Goal: Task Accomplishment & Management: Manage account settings

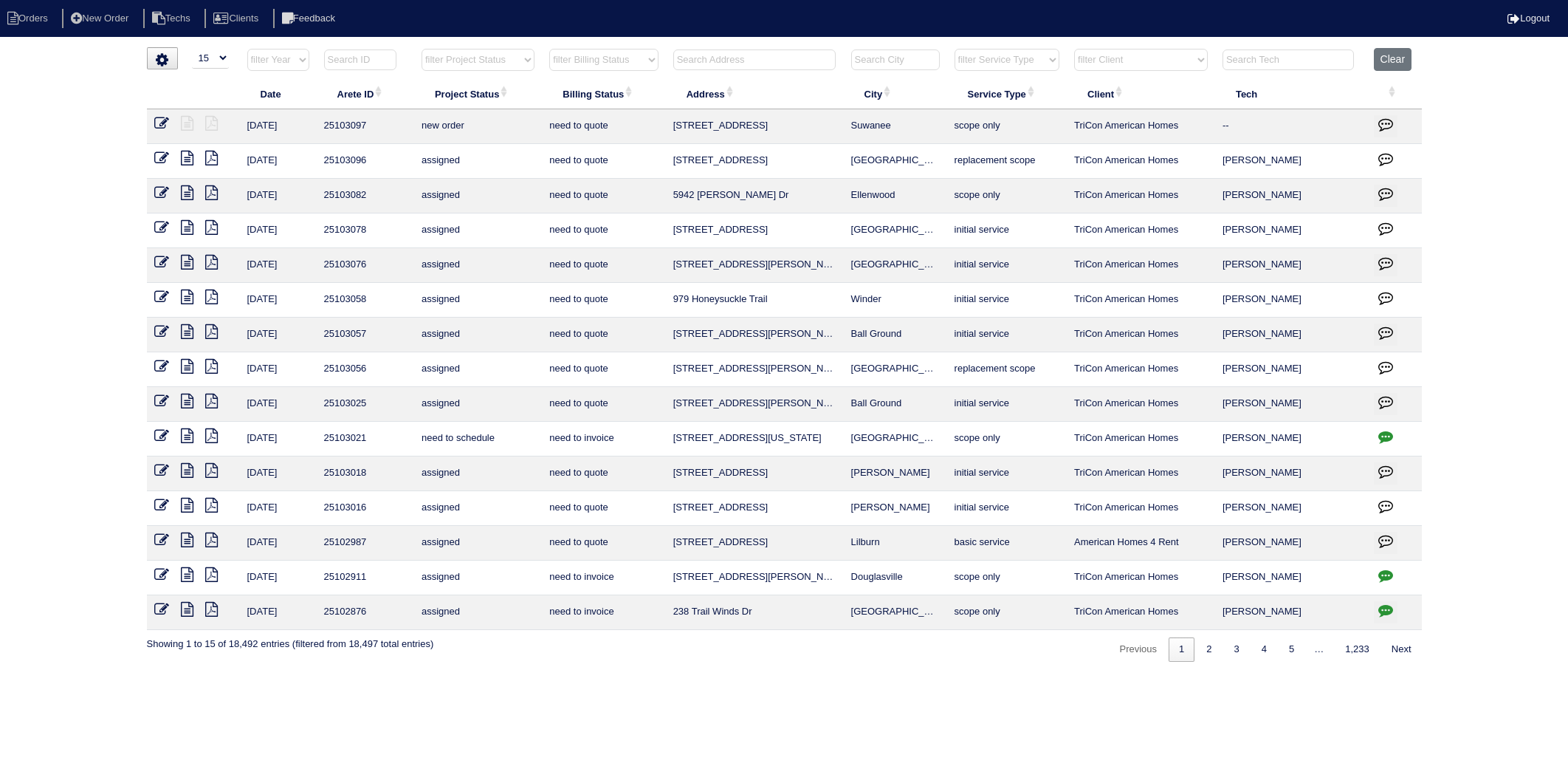
select select "15"
drag, startPoint x: 1403, startPoint y: 54, endPoint x: 984, endPoint y: 1, distance: 422.3
click at [1403, 53] on button "Clear" at bounding box center [1393, 59] width 38 height 23
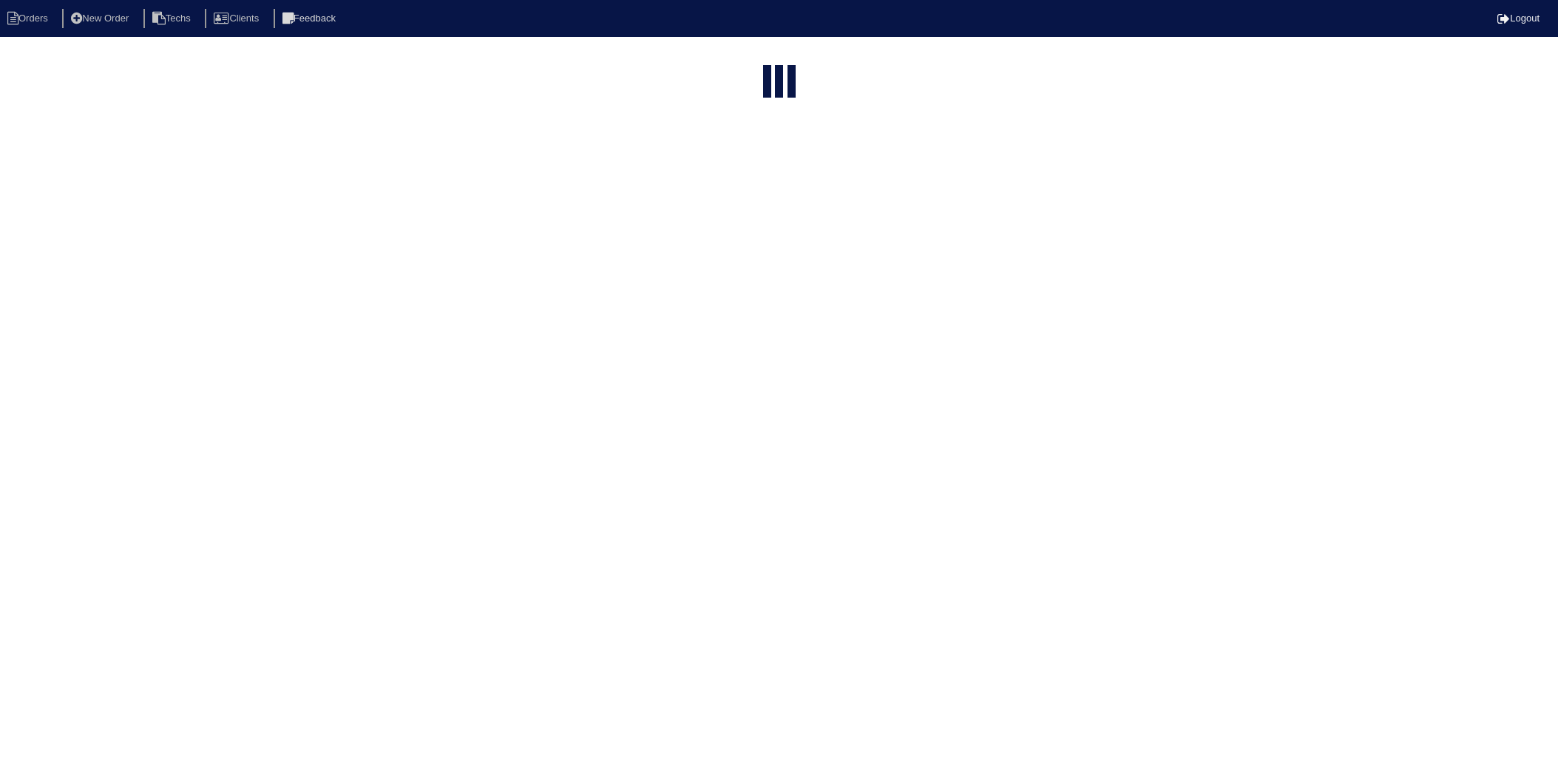
select select "15"
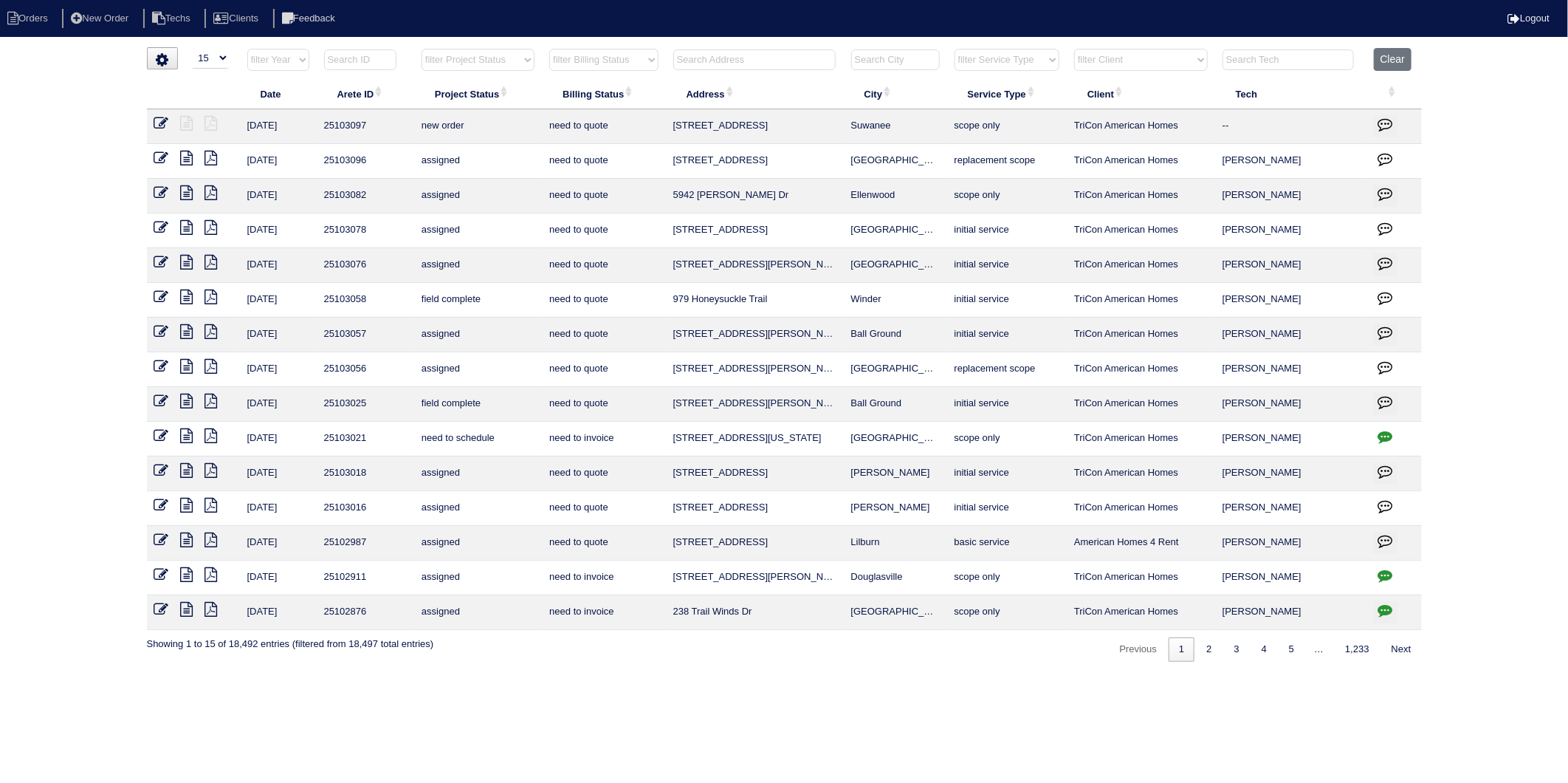
click at [706, 62] on input "text" at bounding box center [755, 60] width 162 height 21
type input "1017"
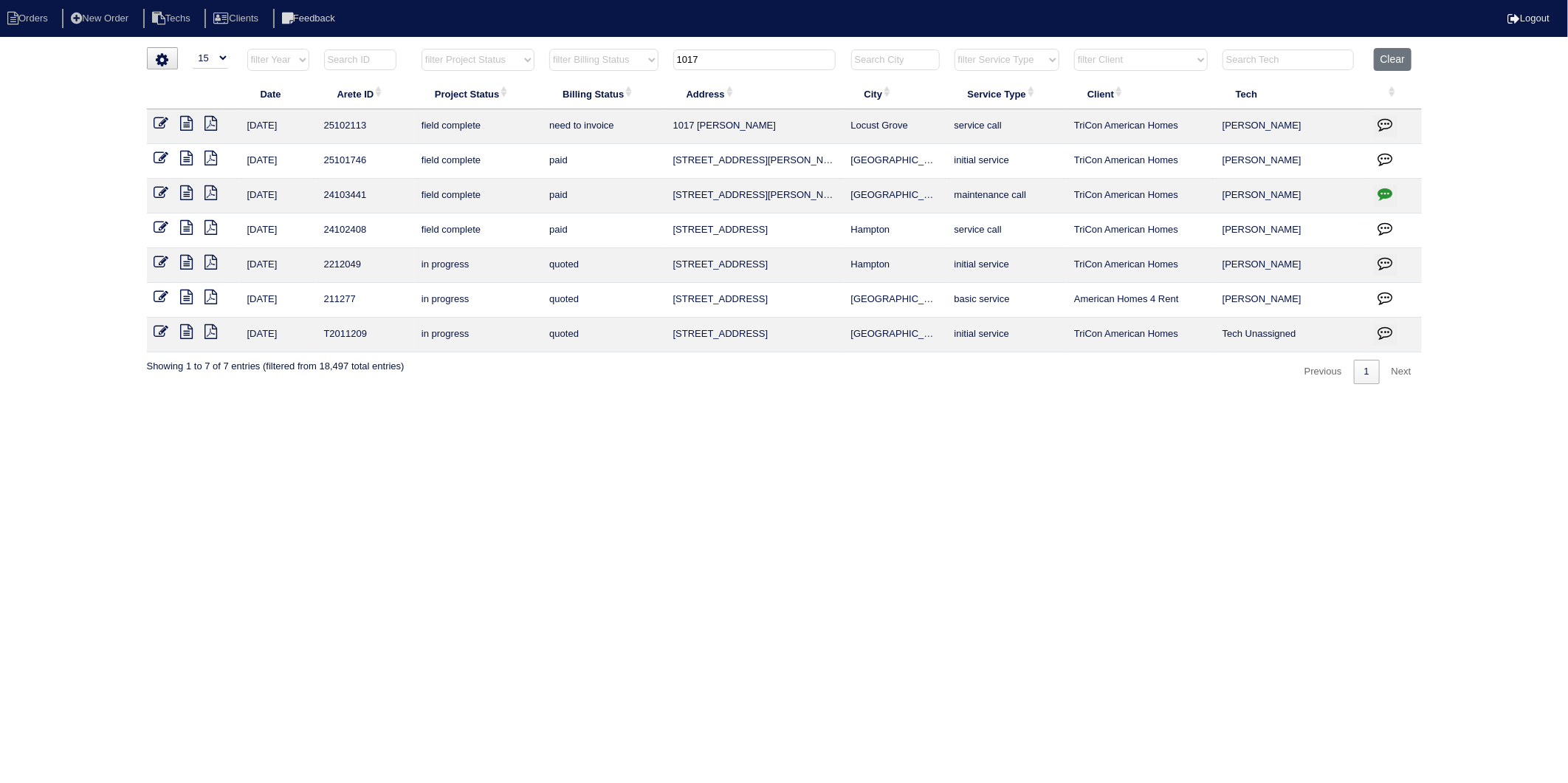
click at [155, 121] on icon at bounding box center [161, 123] width 15 height 15
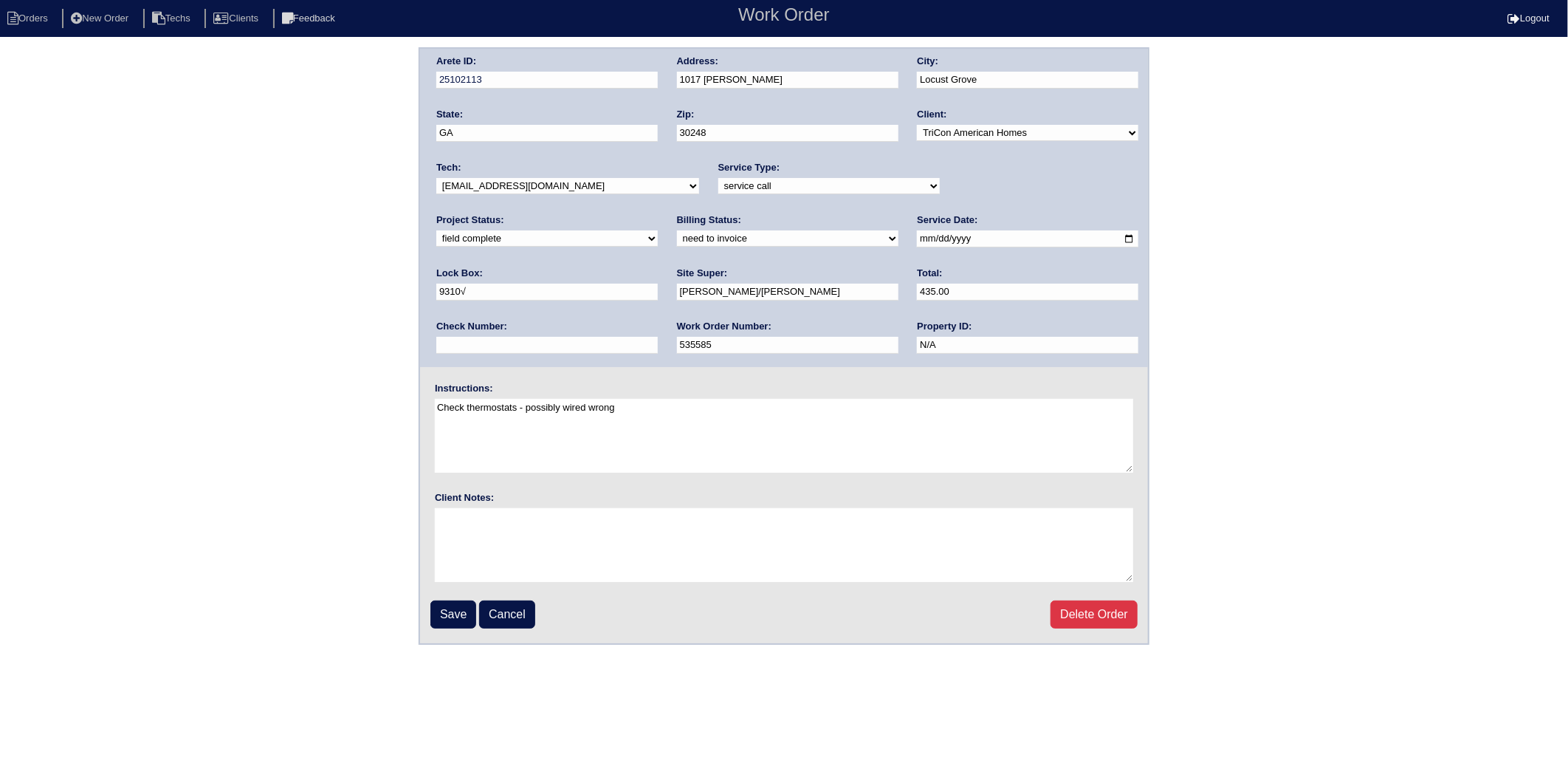
drag, startPoint x: 469, startPoint y: 238, endPoint x: 463, endPoint y: 244, distance: 8.5
click at [677, 238] on select "need to quote quoted need to invoice invoiced paid warranty purchase order need…" at bounding box center [787, 238] width 221 height 16
select select "invoiced"
click at [677, 231] on select "need to quote quoted need to invoice invoiced paid warranty purchase order need…" at bounding box center [787, 238] width 221 height 16
click at [461, 615] on input "Save" at bounding box center [454, 614] width 46 height 28
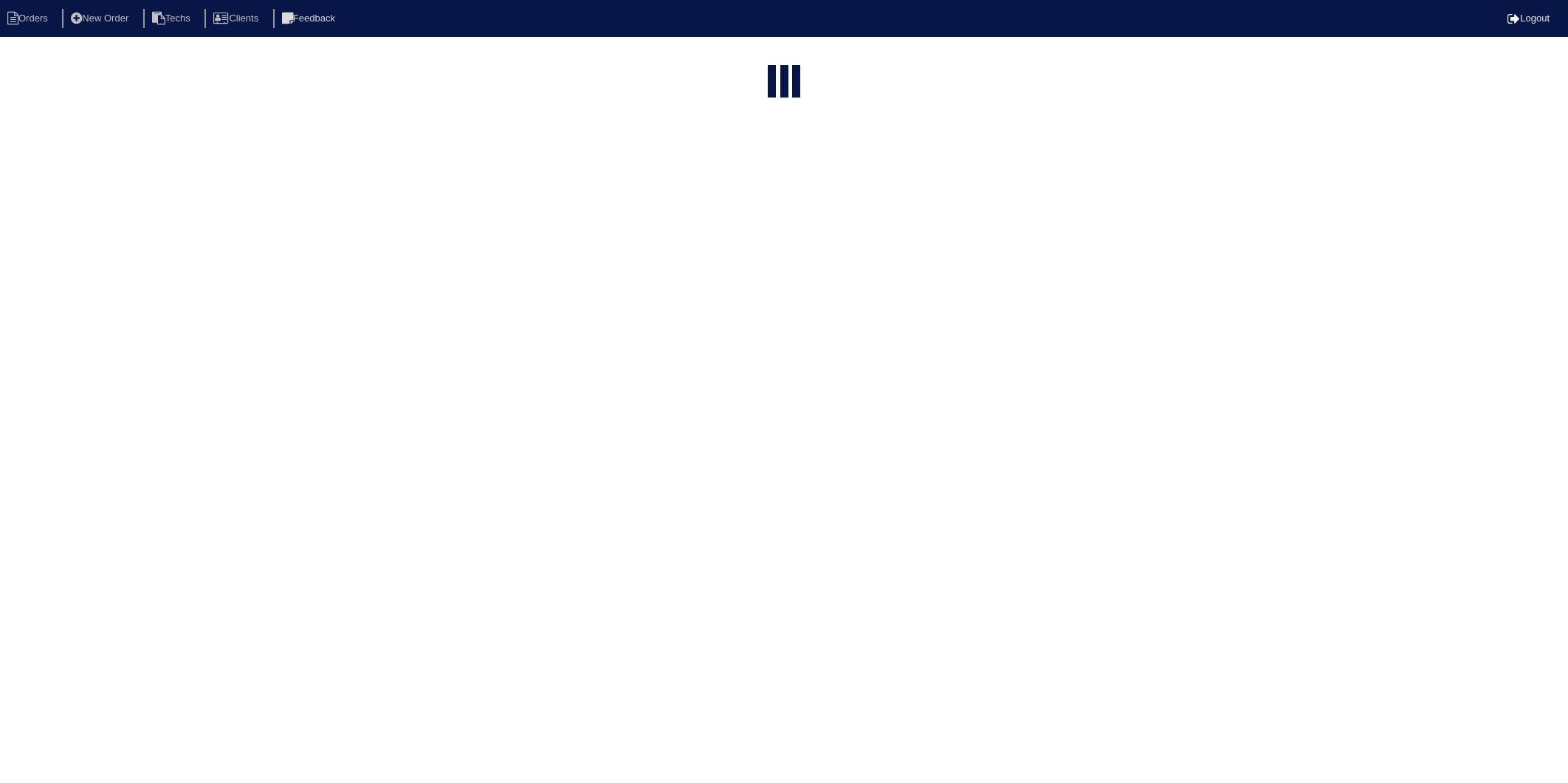
select select "15"
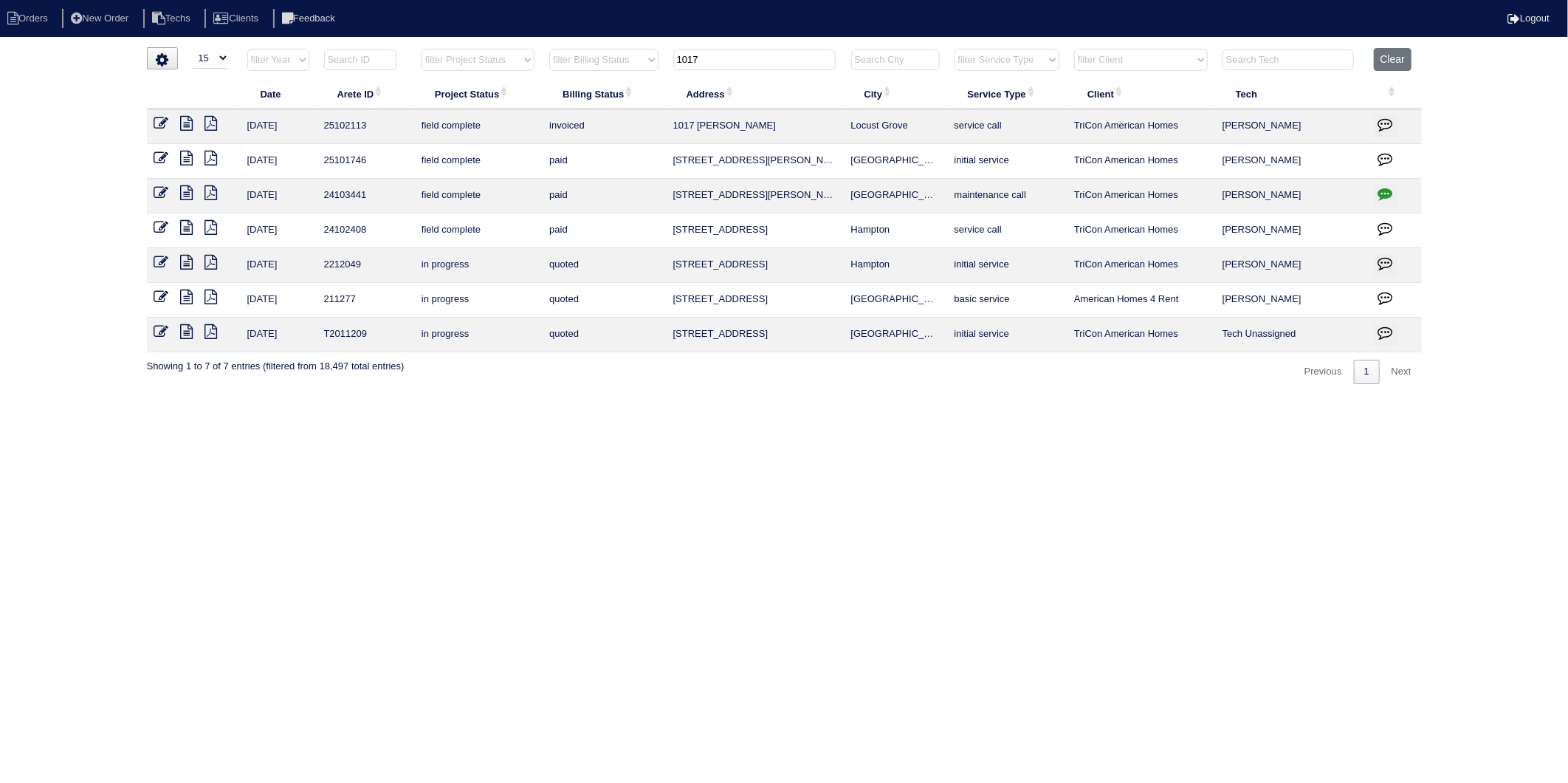
drag, startPoint x: 719, startPoint y: 60, endPoint x: 637, endPoint y: 79, distance: 84.2
click at [637, 79] on table "Date Arete ID Project Status Billing Status Address City Service Type Client Te…" at bounding box center [784, 200] width 1275 height 304
type input "1013"
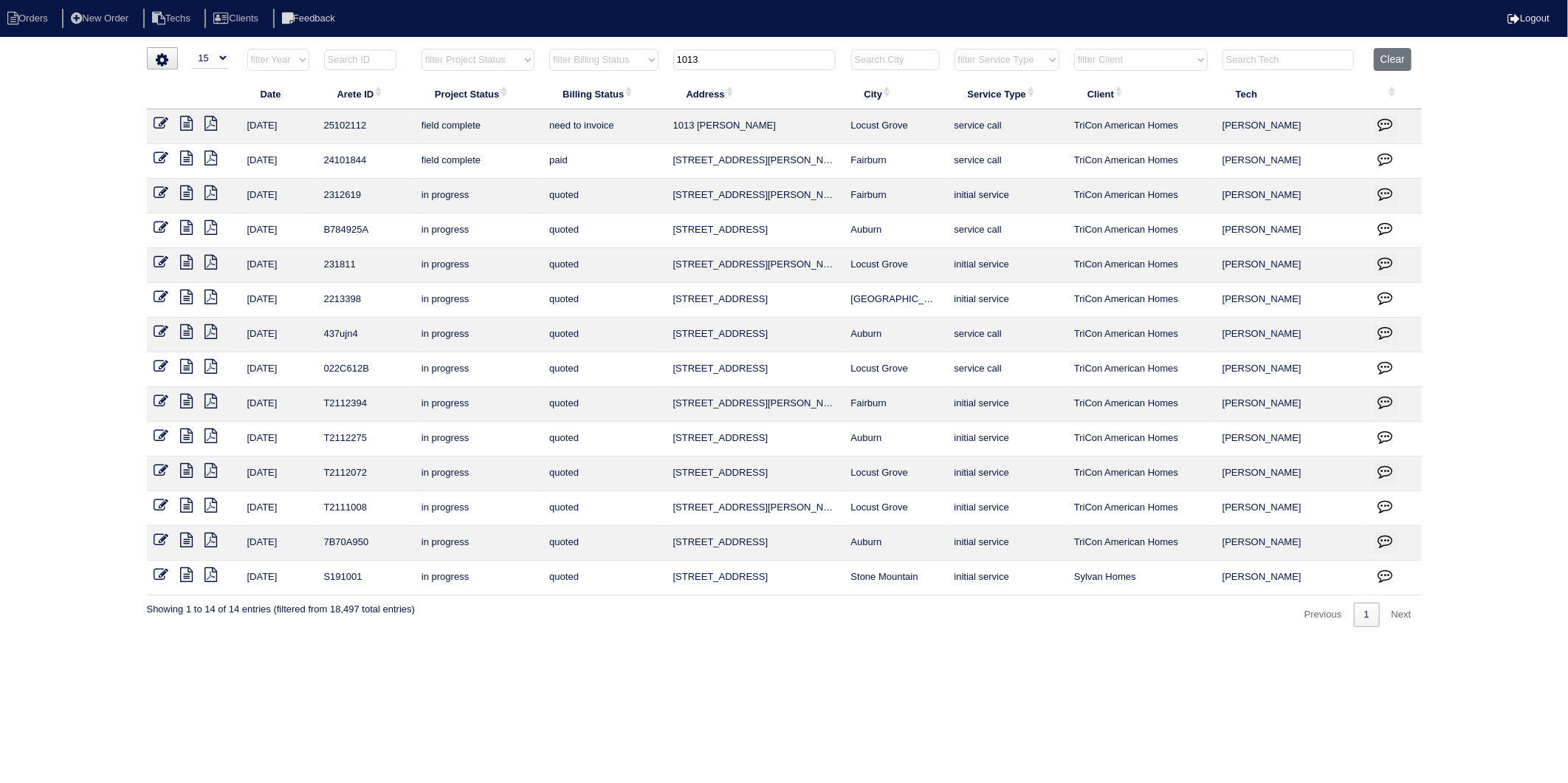
click at [161, 123] on icon at bounding box center [161, 123] width 15 height 15
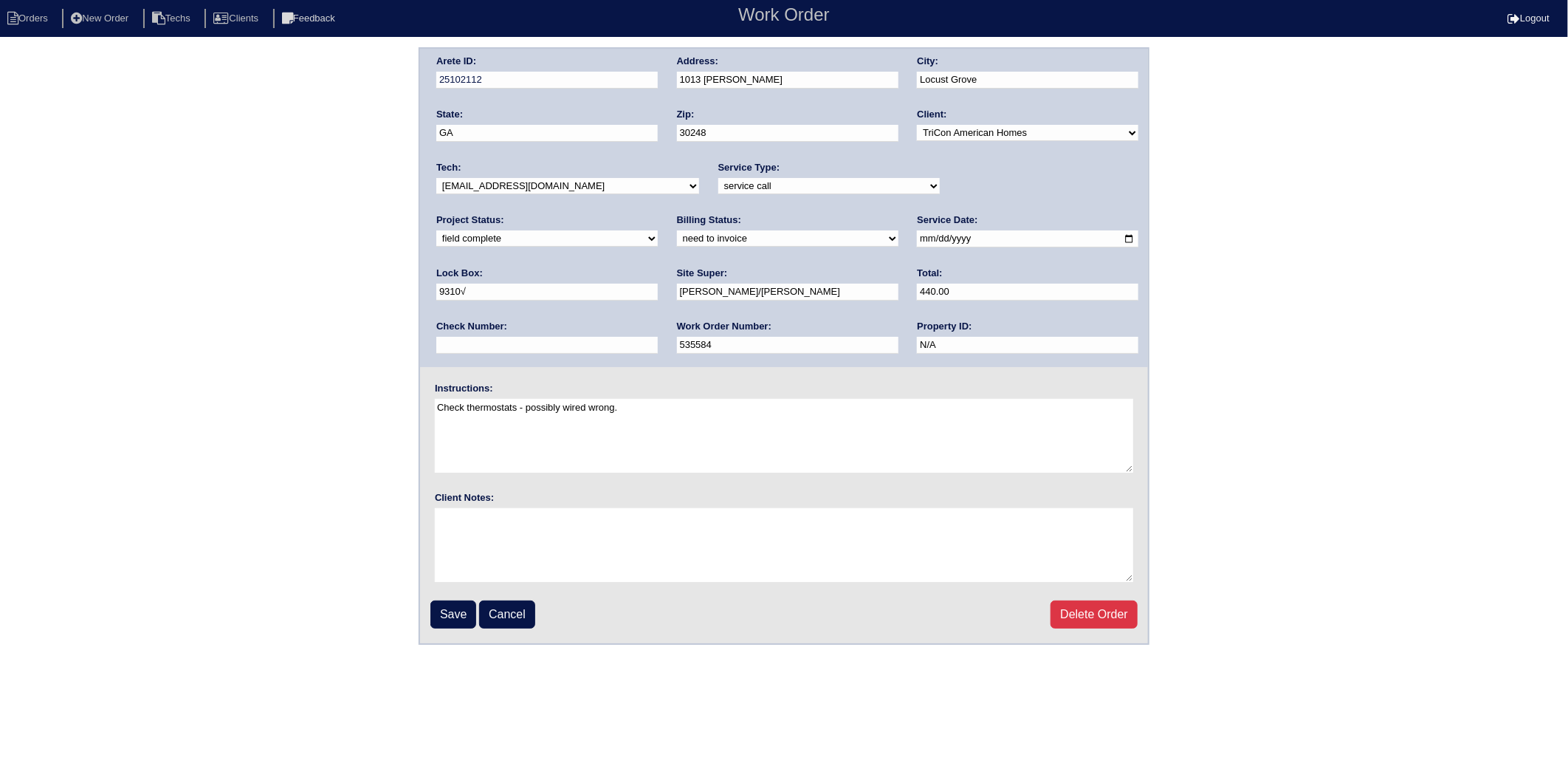
drag, startPoint x: 496, startPoint y: 239, endPoint x: 487, endPoint y: 247, distance: 12.0
click at [677, 239] on select "need to quote quoted need to invoice invoiced paid warranty purchase order need…" at bounding box center [787, 238] width 221 height 16
select select "invoiced"
click at [677, 231] on select "need to quote quoted need to invoice invoiced paid warranty purchase order need…" at bounding box center [787, 238] width 221 height 16
click at [443, 609] on input "Save" at bounding box center [454, 614] width 46 height 28
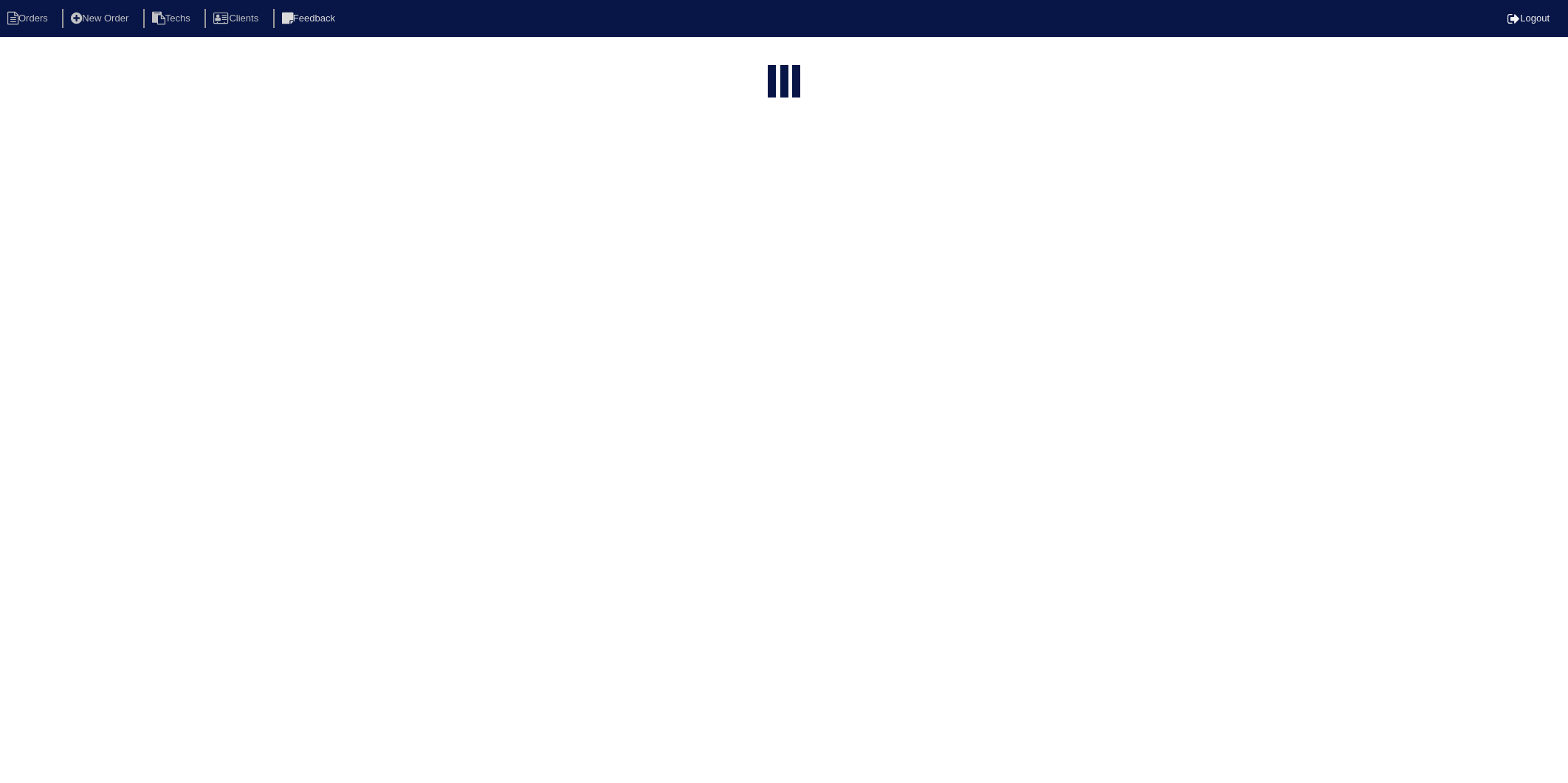
select select "15"
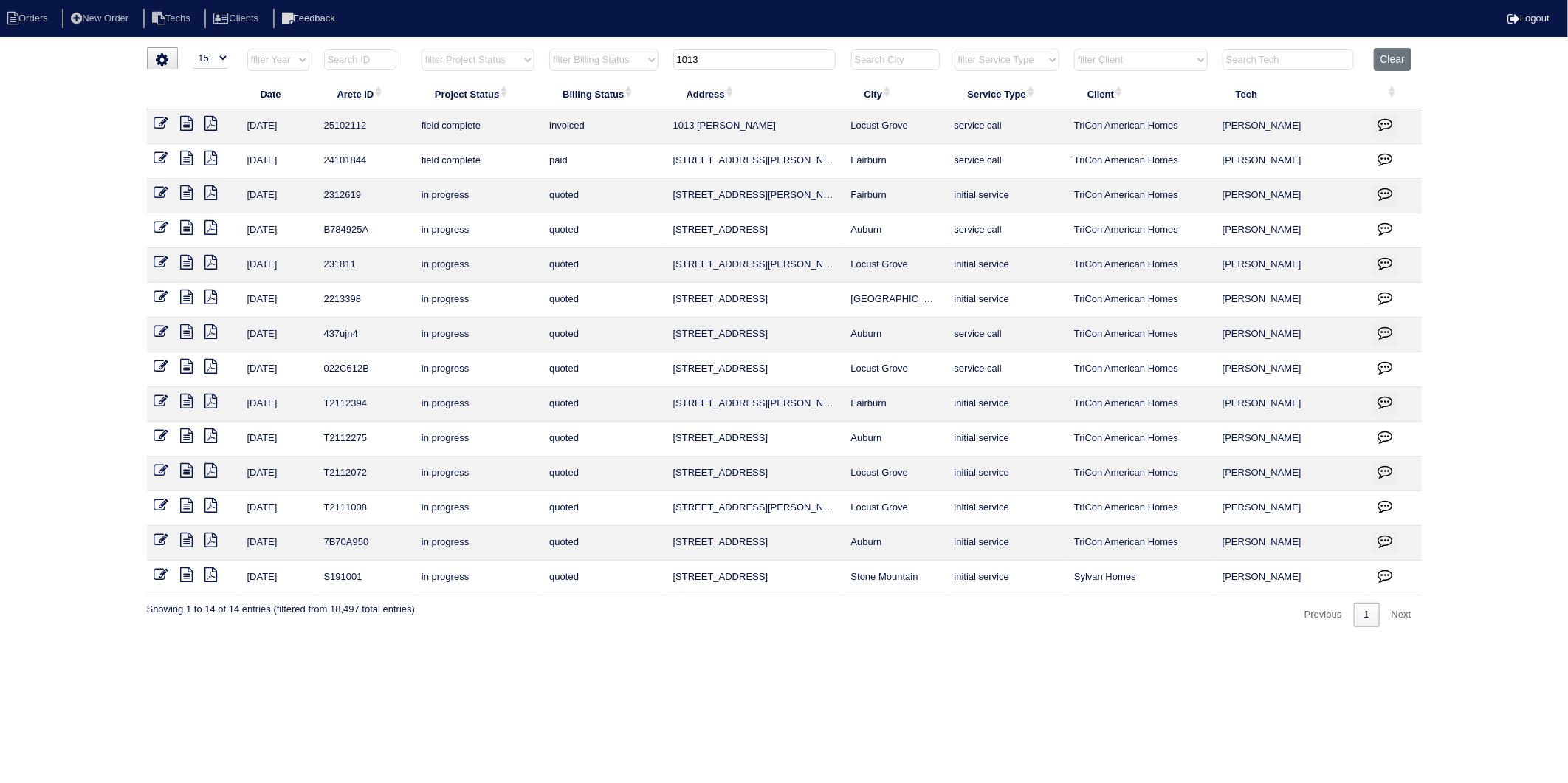
drag, startPoint x: 714, startPoint y: 61, endPoint x: 624, endPoint y: 71, distance: 90.6
click at [624, 71] on tr "filter Year -- Any Year -- 2025 2024 2023 2022 2021 2020 2019 filter Project St…" at bounding box center [784, 62] width 1275 height 30
type input "222"
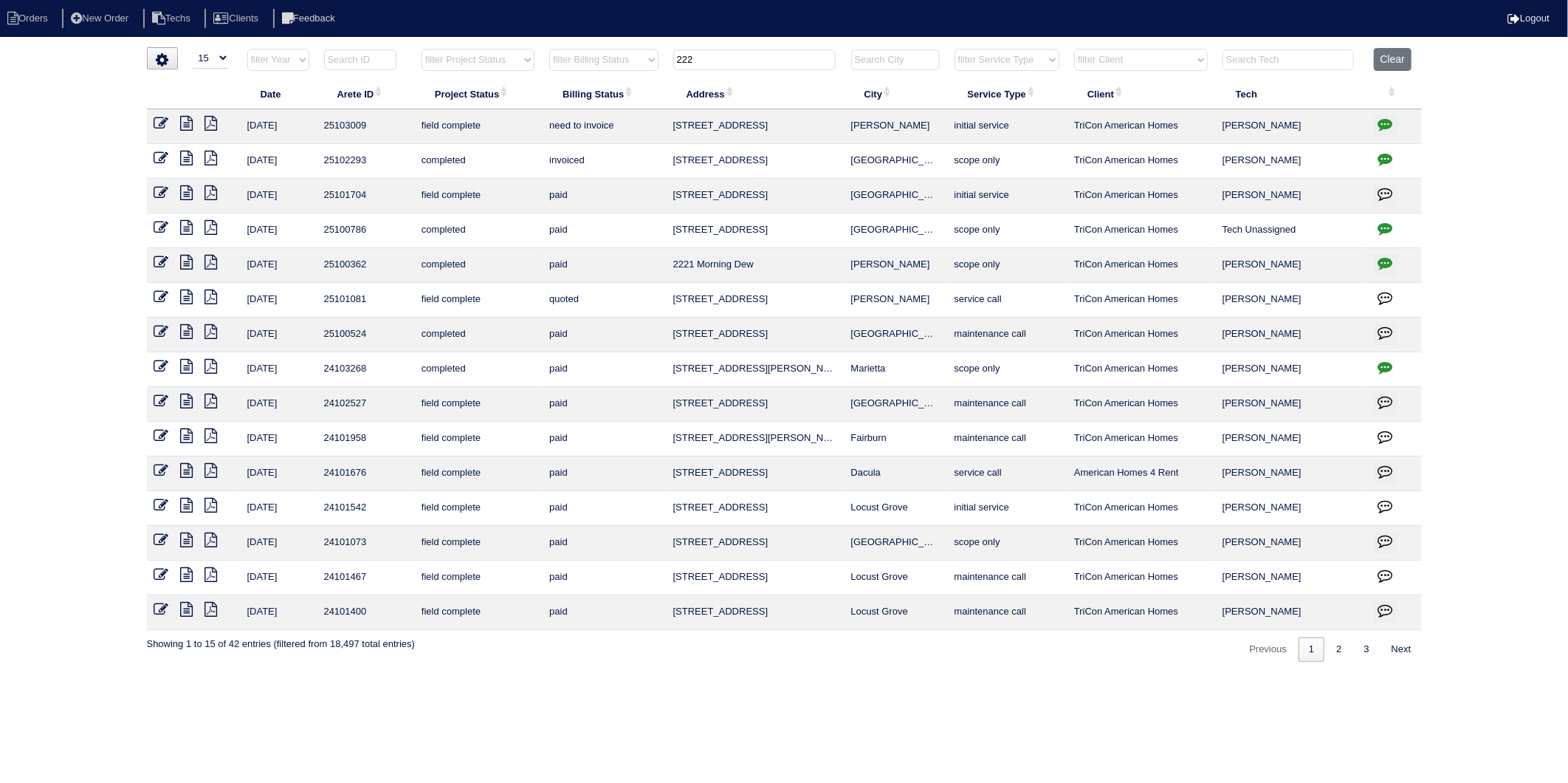
drag, startPoint x: 186, startPoint y: 127, endPoint x: 17, endPoint y: 141, distance: 169.6
click at [185, 127] on icon at bounding box center [187, 123] width 13 height 15
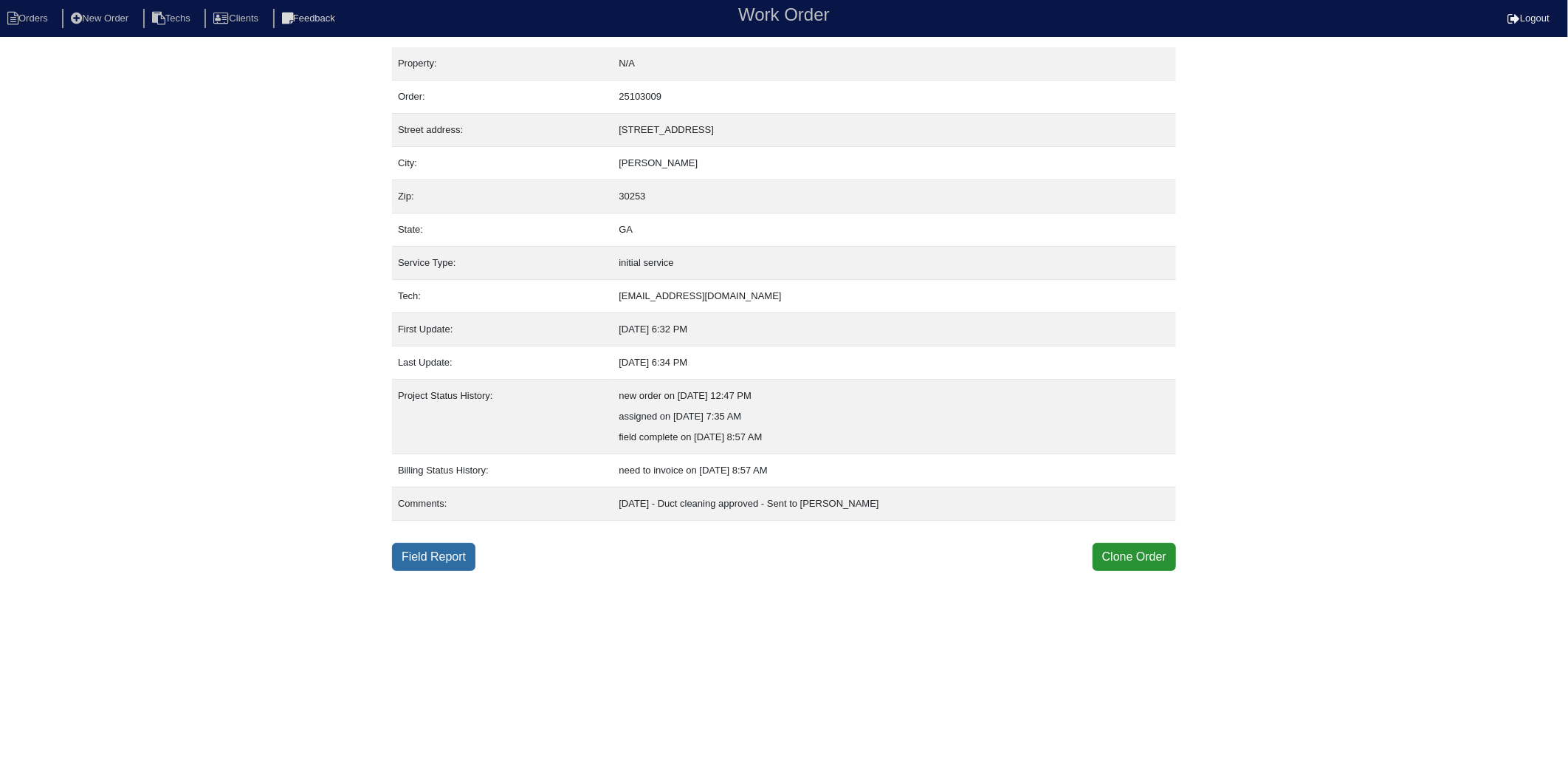
click at [432, 554] on link "Field Report" at bounding box center [434, 556] width 84 height 28
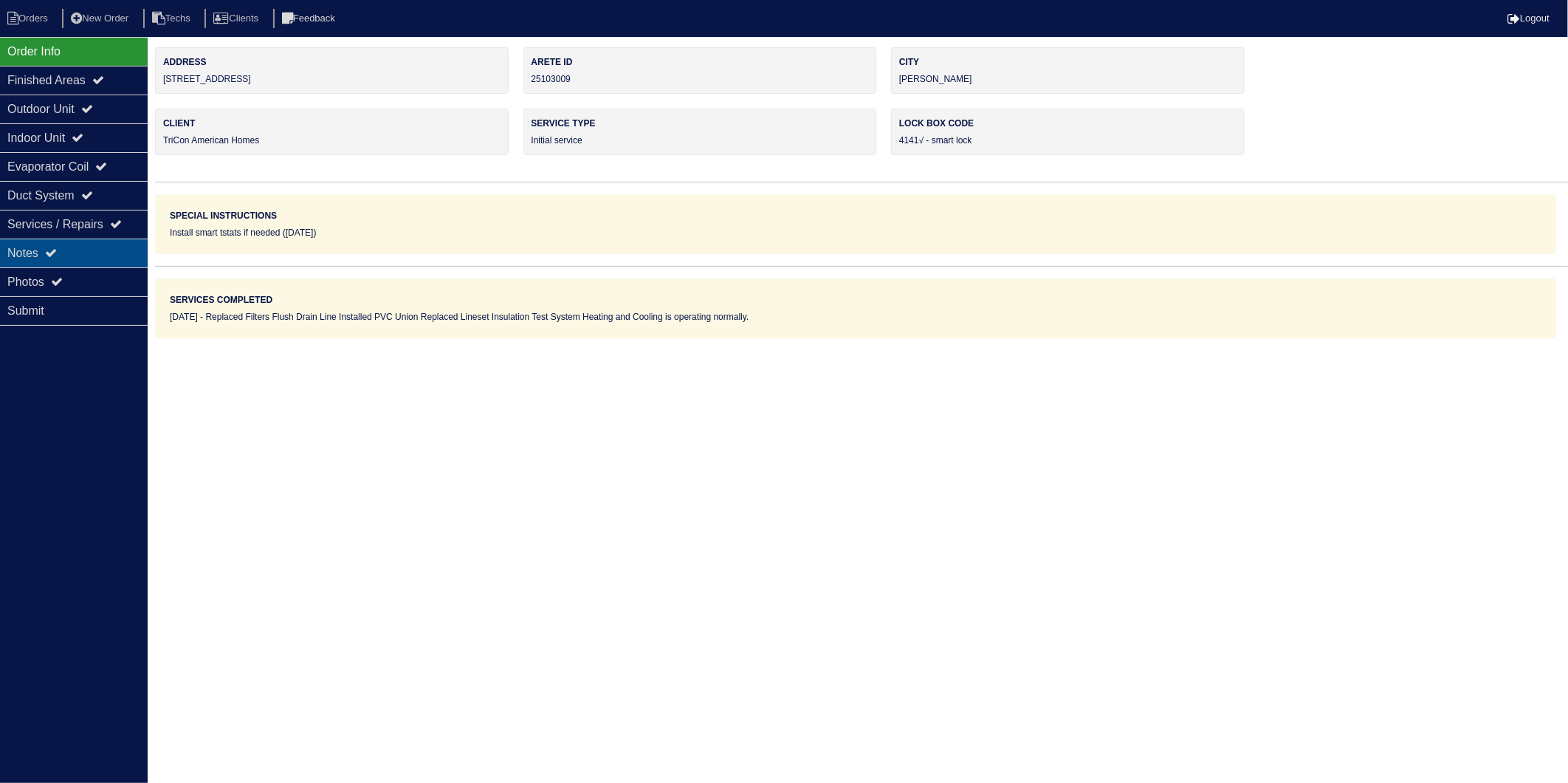
click at [32, 251] on div "Notes" at bounding box center [73, 253] width 148 height 29
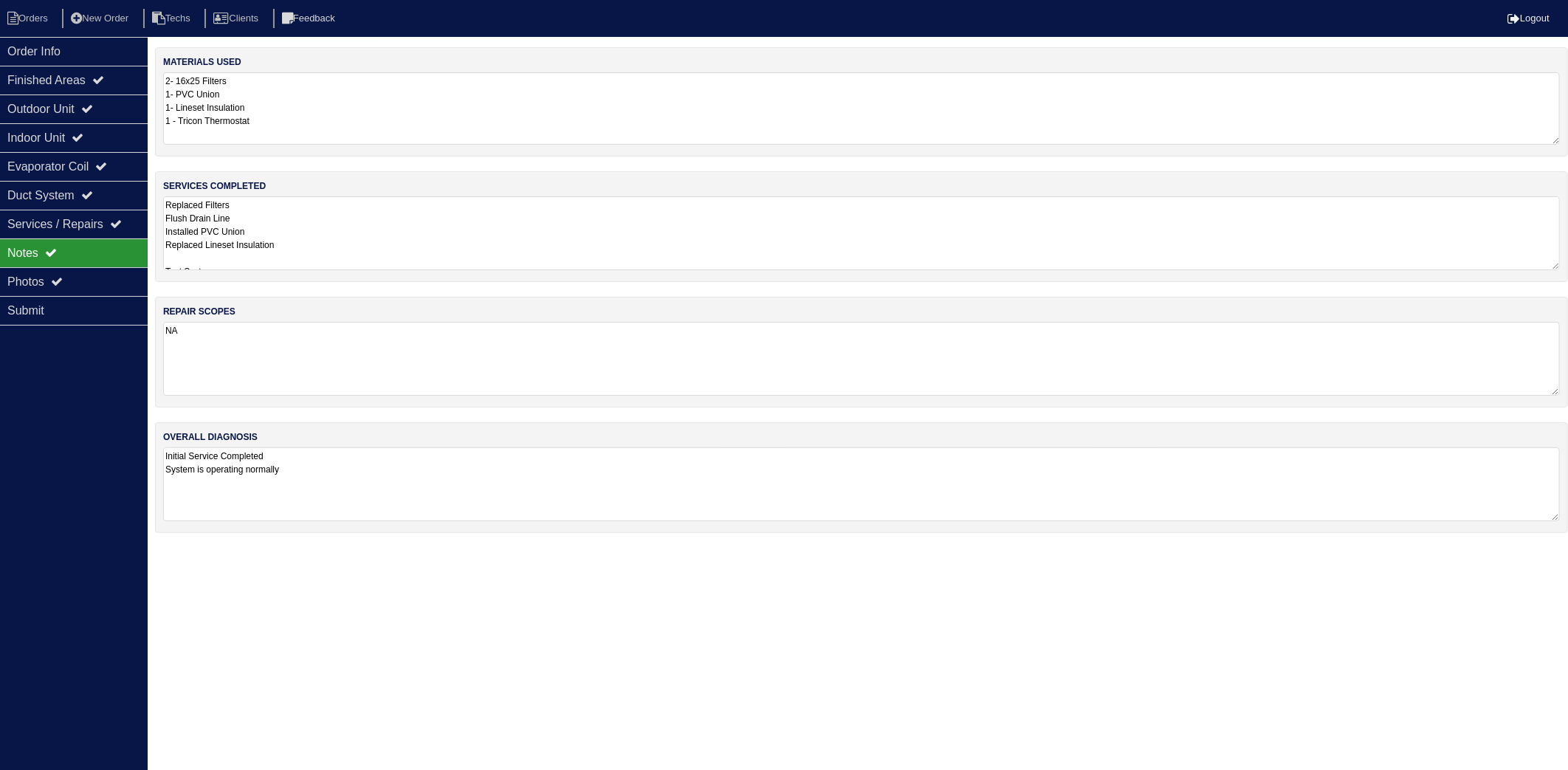
click at [290, 107] on textarea "2- 16x25 Filters 1- PVC Union 1- Lineset Insulation 1 - Tricon Thermostat" at bounding box center [861, 109] width 1397 height 73
click at [307, 227] on textarea "Replaced Filters Flush Drain Line Installed PVC Union Replaced Lineset Insulati…" at bounding box center [861, 233] width 1397 height 73
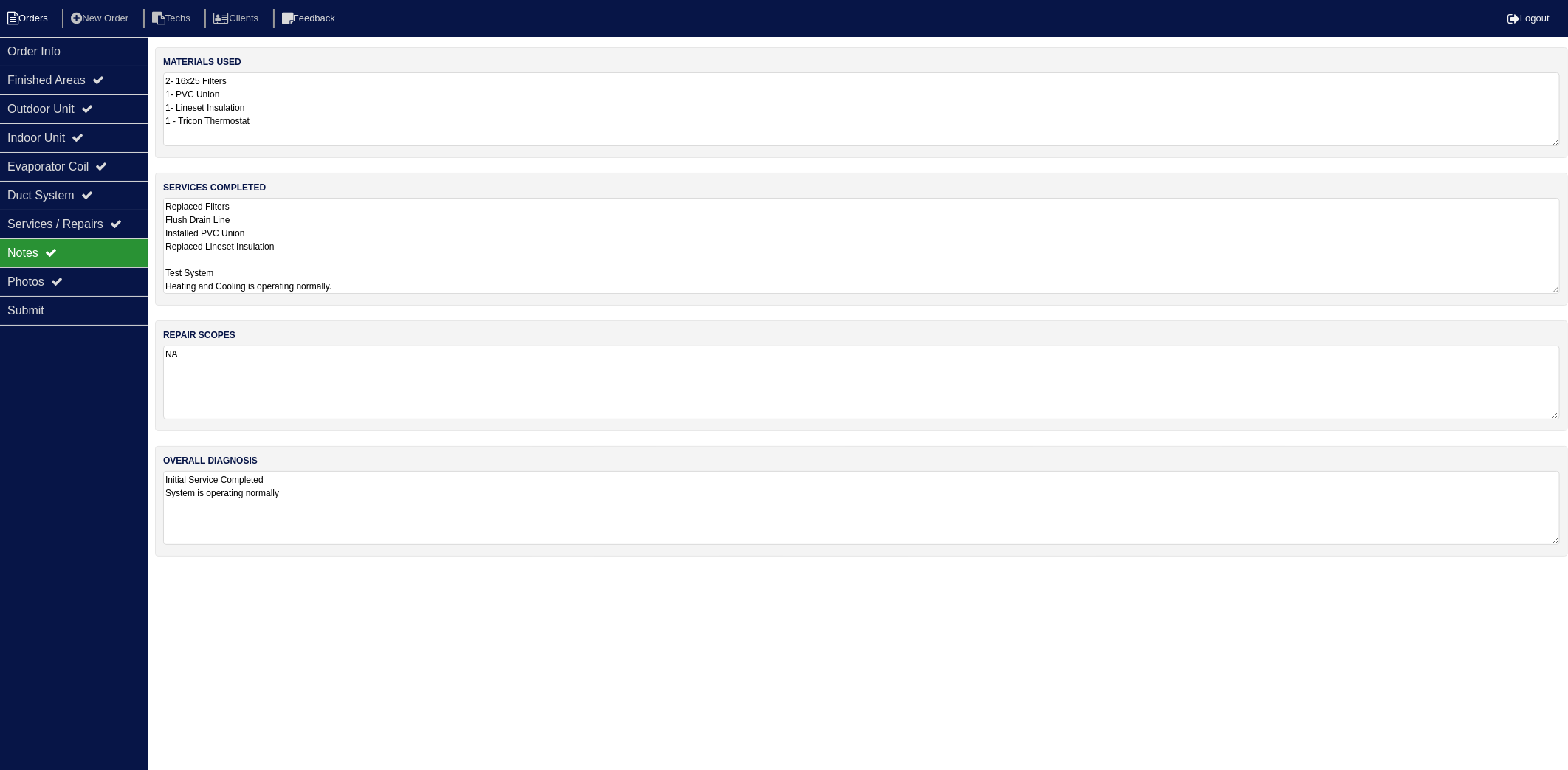
click at [23, 18] on li "Orders" at bounding box center [30, 18] width 60 height 20
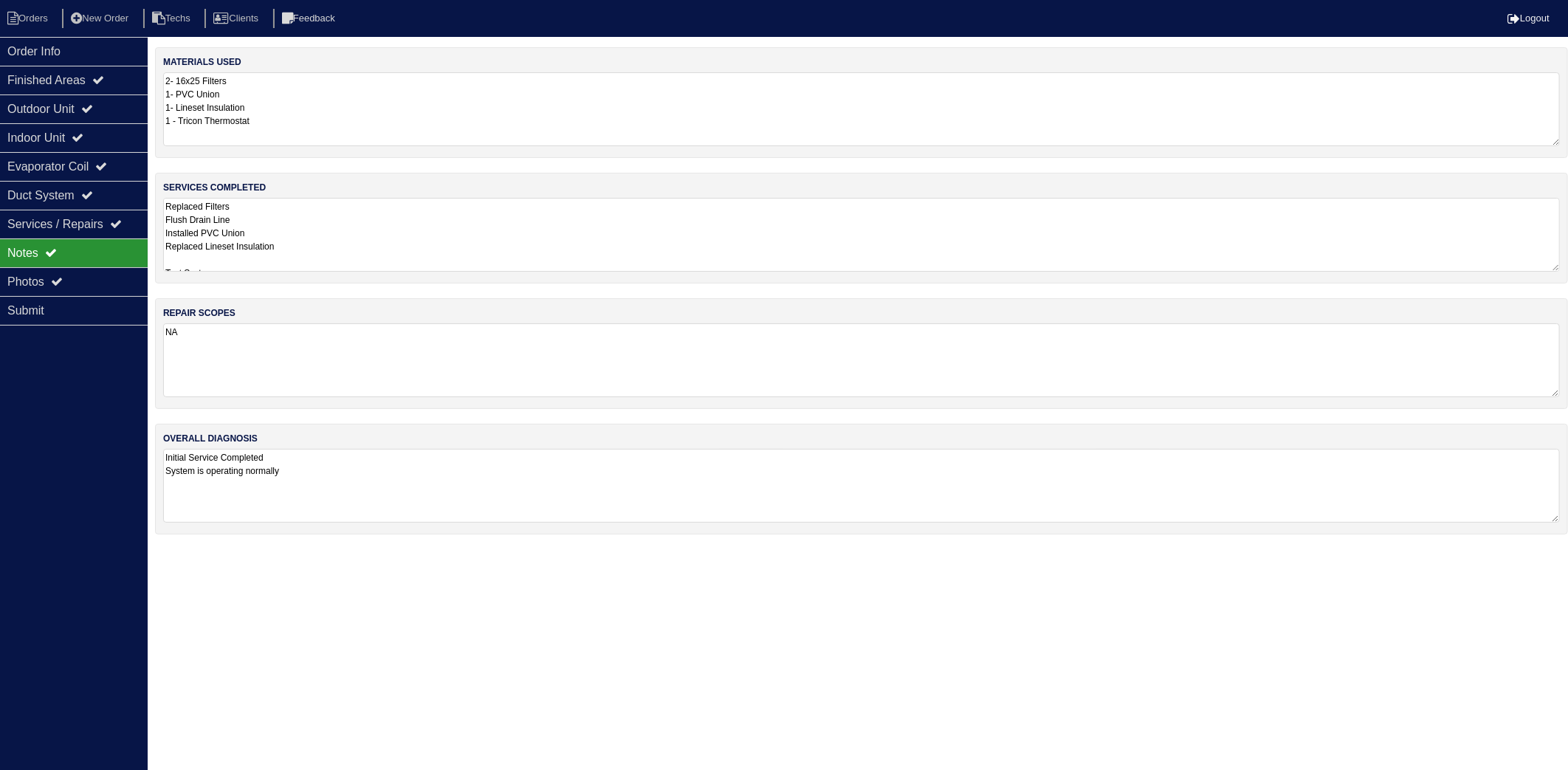
select select "15"
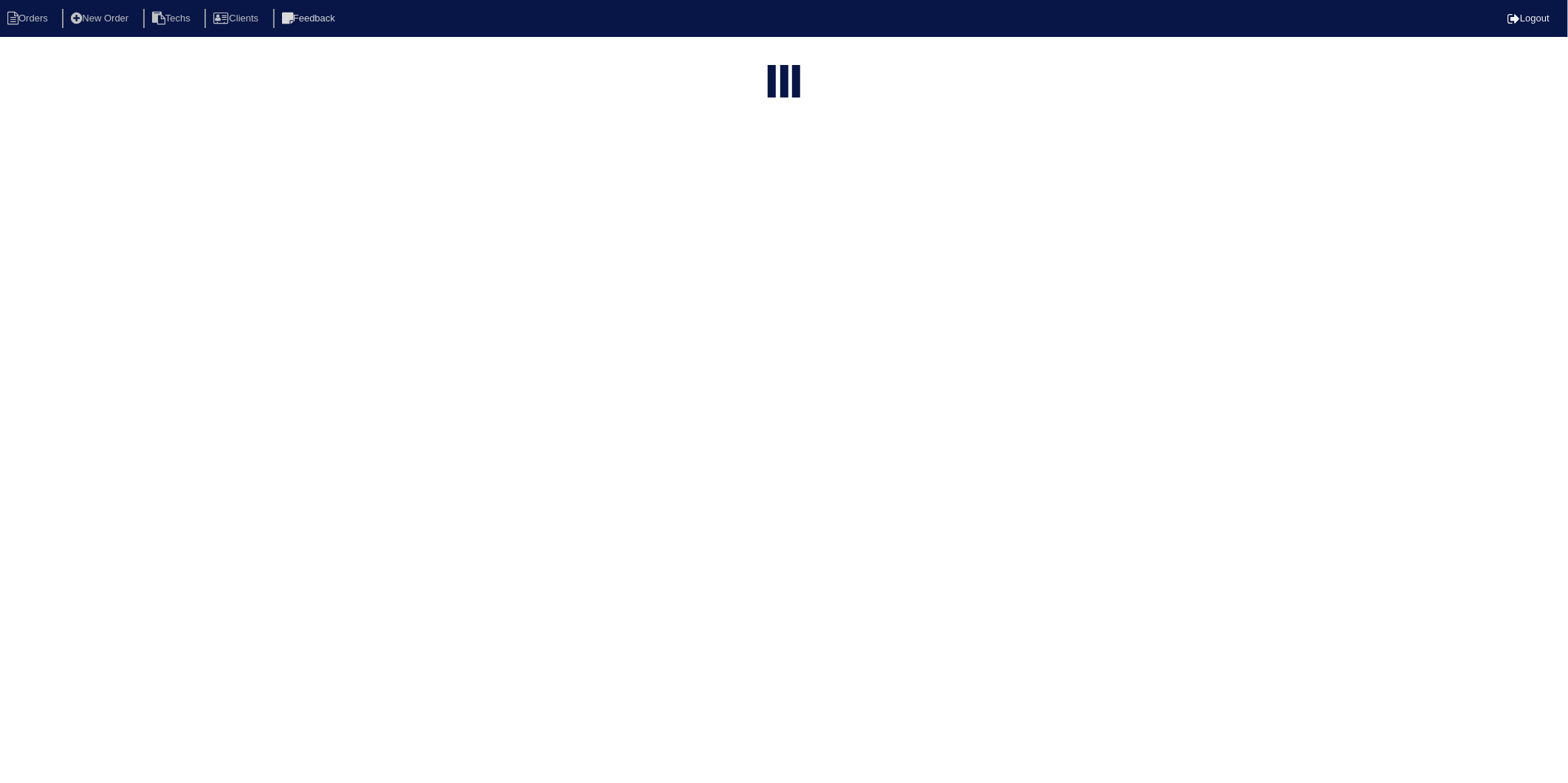
type input "222"
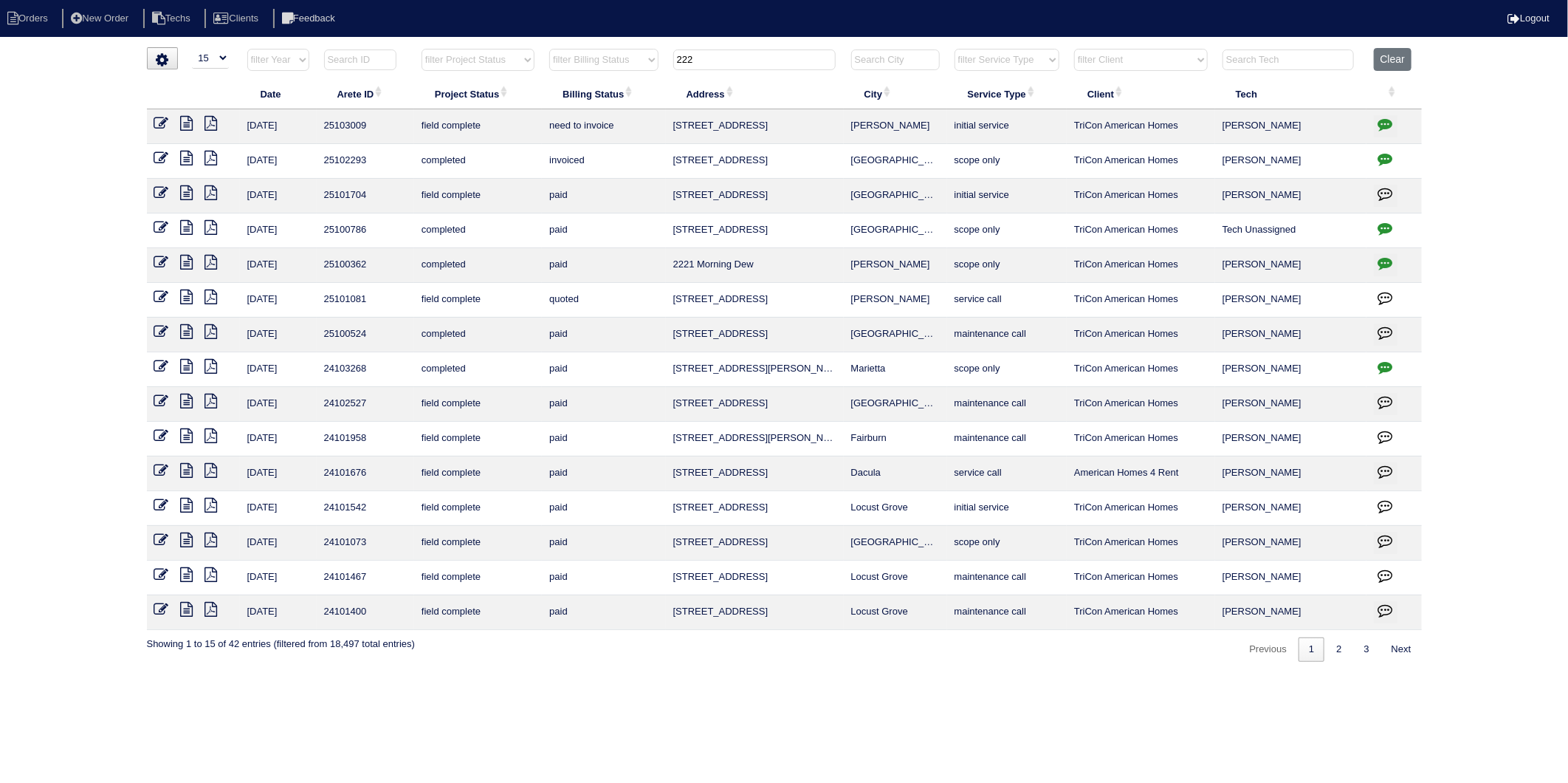
drag, startPoint x: 158, startPoint y: 123, endPoint x: 177, endPoint y: 132, distance: 21.0
click at [158, 123] on icon at bounding box center [161, 123] width 15 height 15
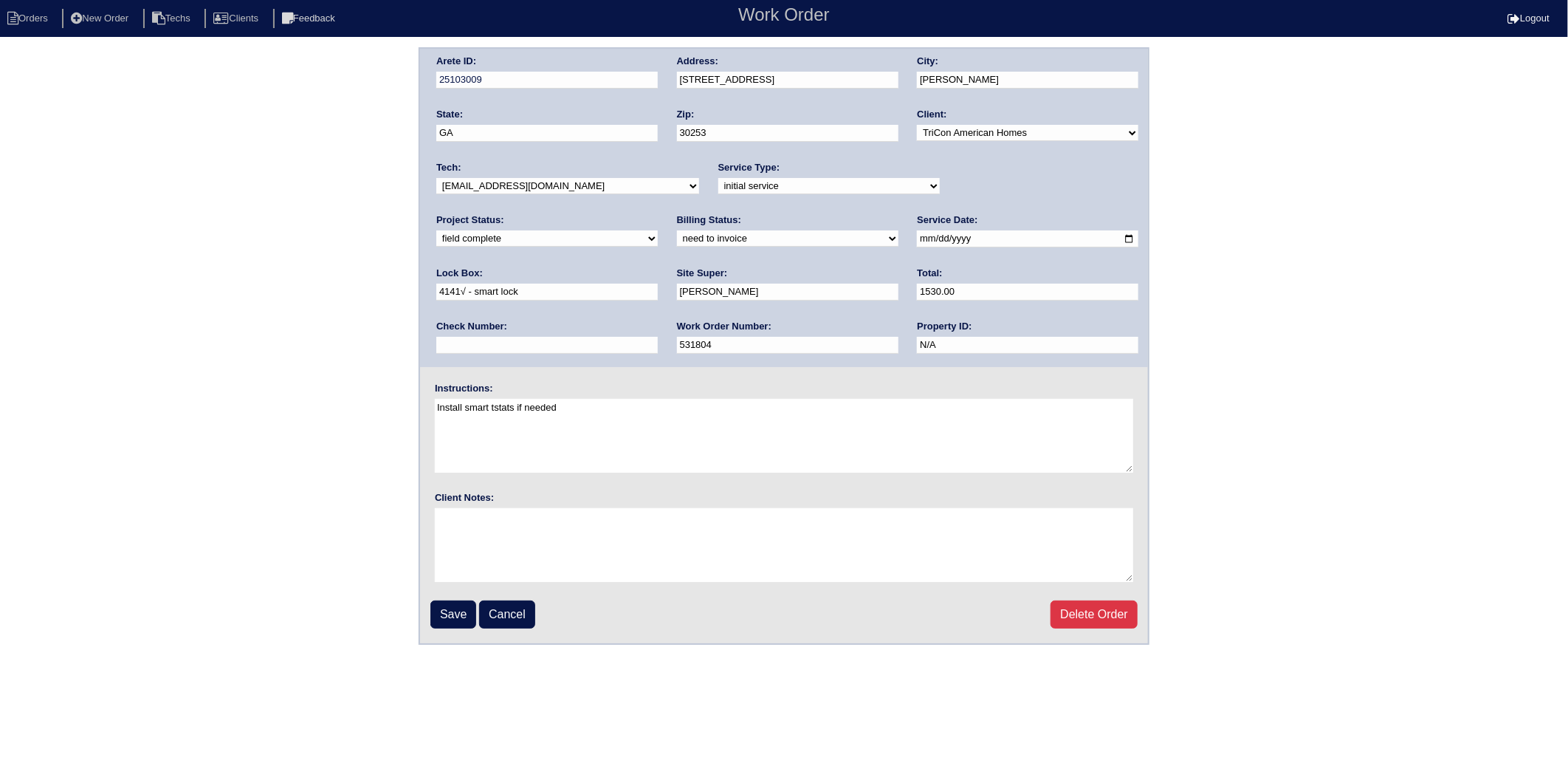
click at [677, 239] on select "need to quote quoted need to invoice invoiced paid warranty purchase order need…" at bounding box center [787, 238] width 221 height 16
select select "invoiced"
click at [677, 231] on select "need to quote quoted need to invoice invoiced paid warranty purchase order need…" at bounding box center [787, 238] width 221 height 16
click at [453, 615] on input "Save" at bounding box center [454, 614] width 46 height 28
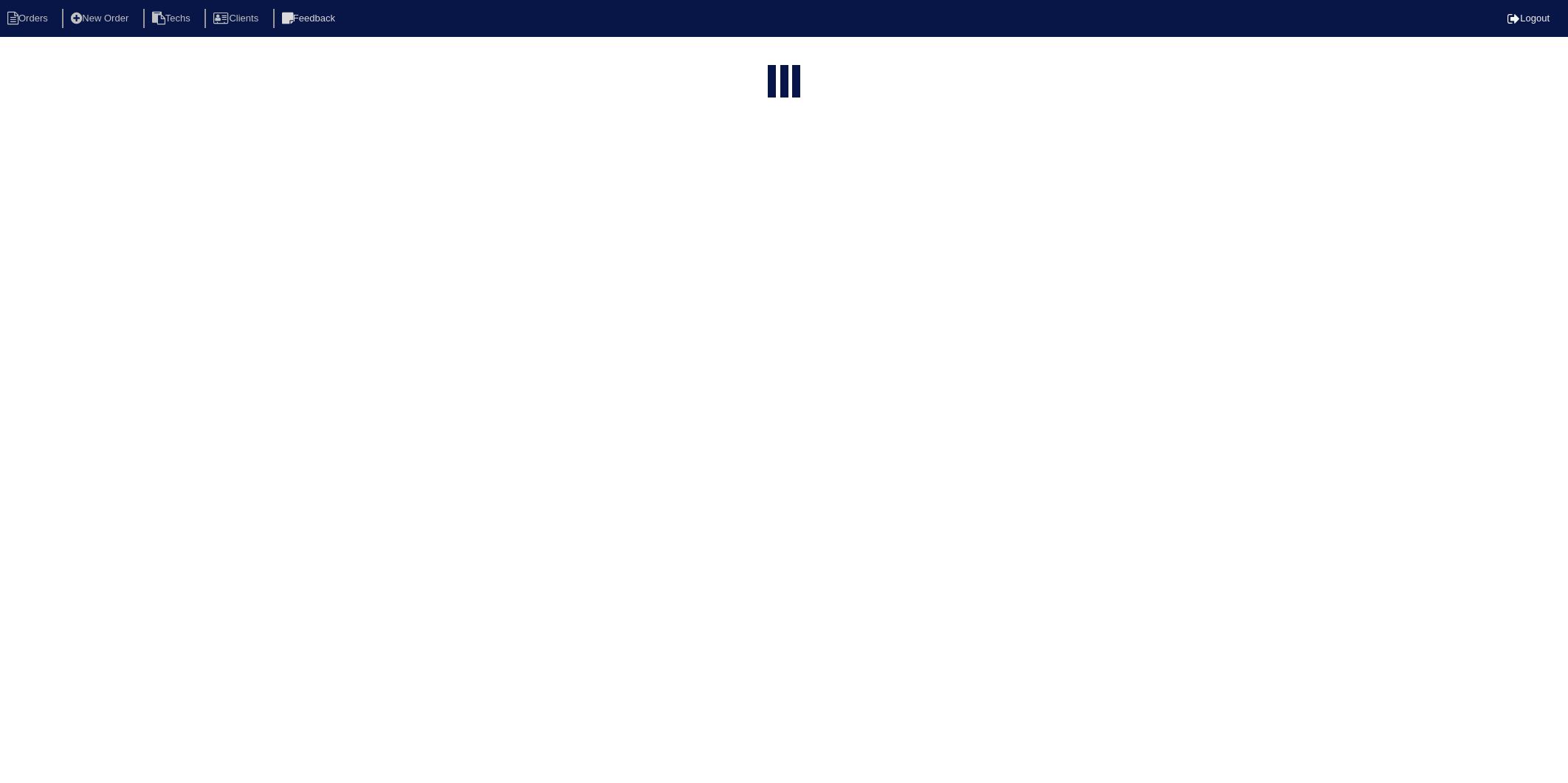
select select "15"
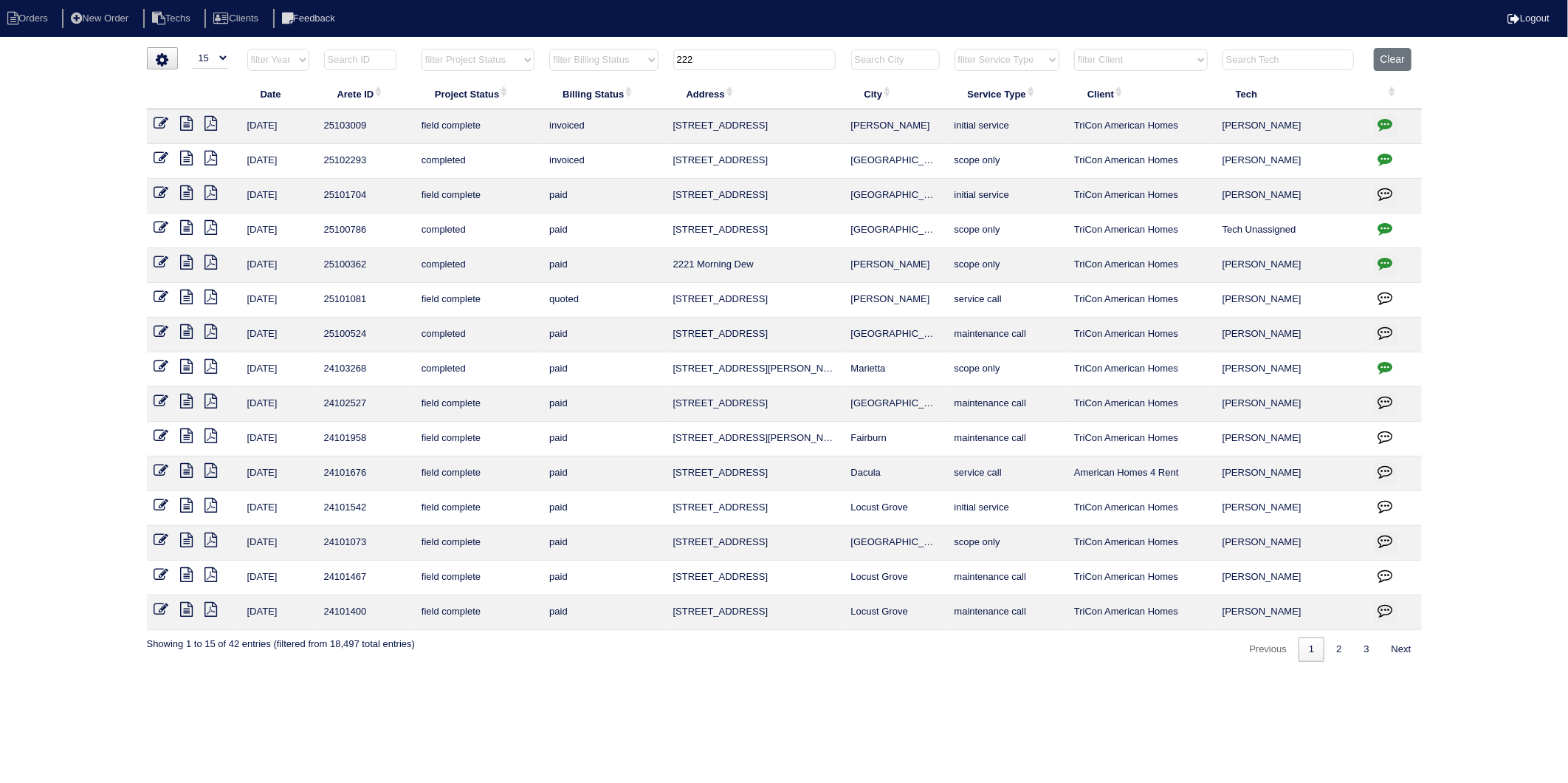
drag, startPoint x: 681, startPoint y: 62, endPoint x: 542, endPoint y: 91, distance: 142.0
click at [542, 91] on table "Date Arete ID Project Status Billing Status Address City Service Type Client Te…" at bounding box center [784, 339] width 1275 height 582
type input "437"
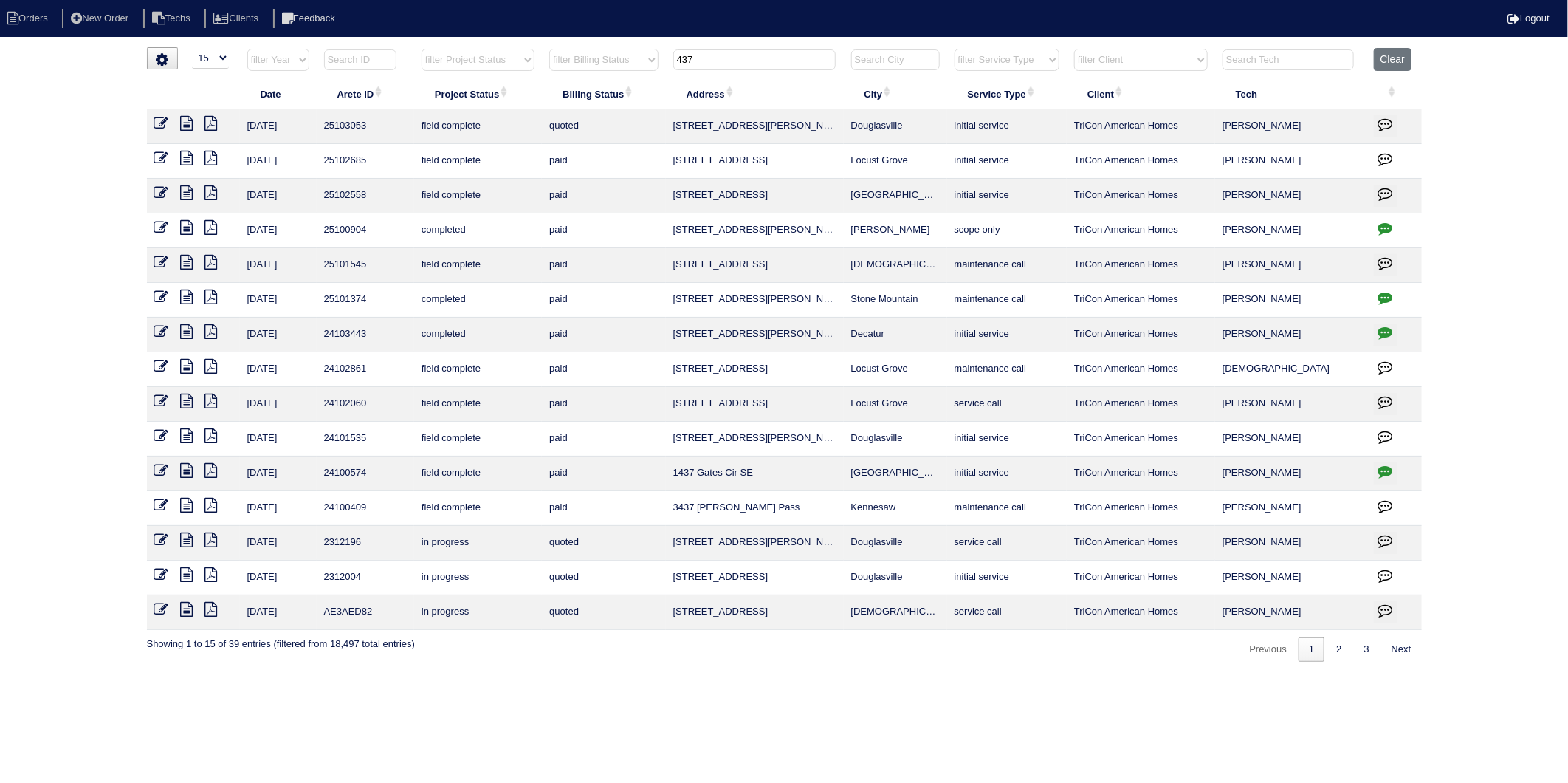
drag, startPoint x: 188, startPoint y: 122, endPoint x: 91, endPoint y: 121, distance: 97.0
click at [188, 122] on icon at bounding box center [187, 123] width 13 height 15
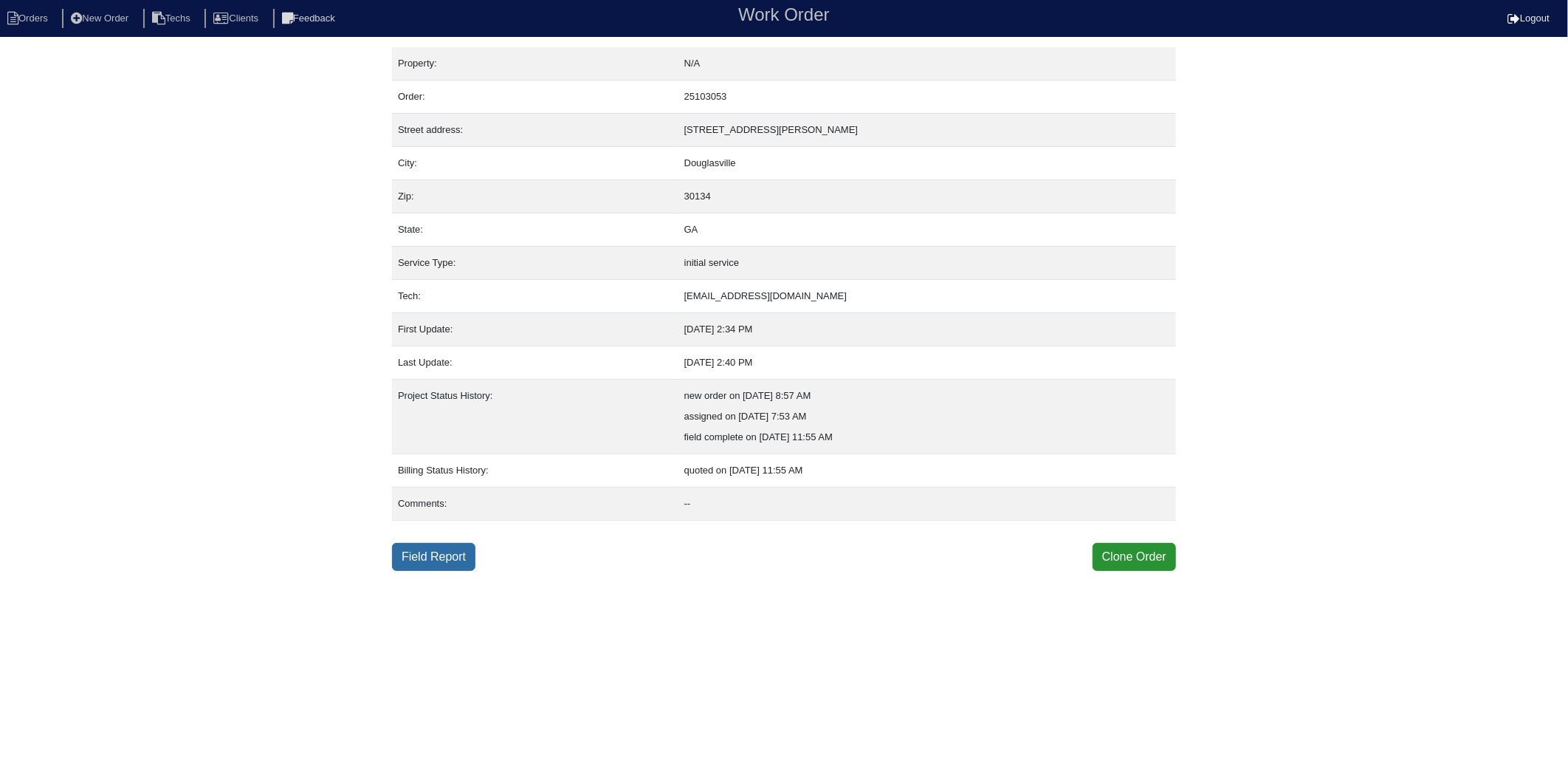
drag, startPoint x: 445, startPoint y: 556, endPoint x: 137, endPoint y: 481, distance: 317.0
click at [445, 556] on link "Field Report" at bounding box center [434, 556] width 84 height 28
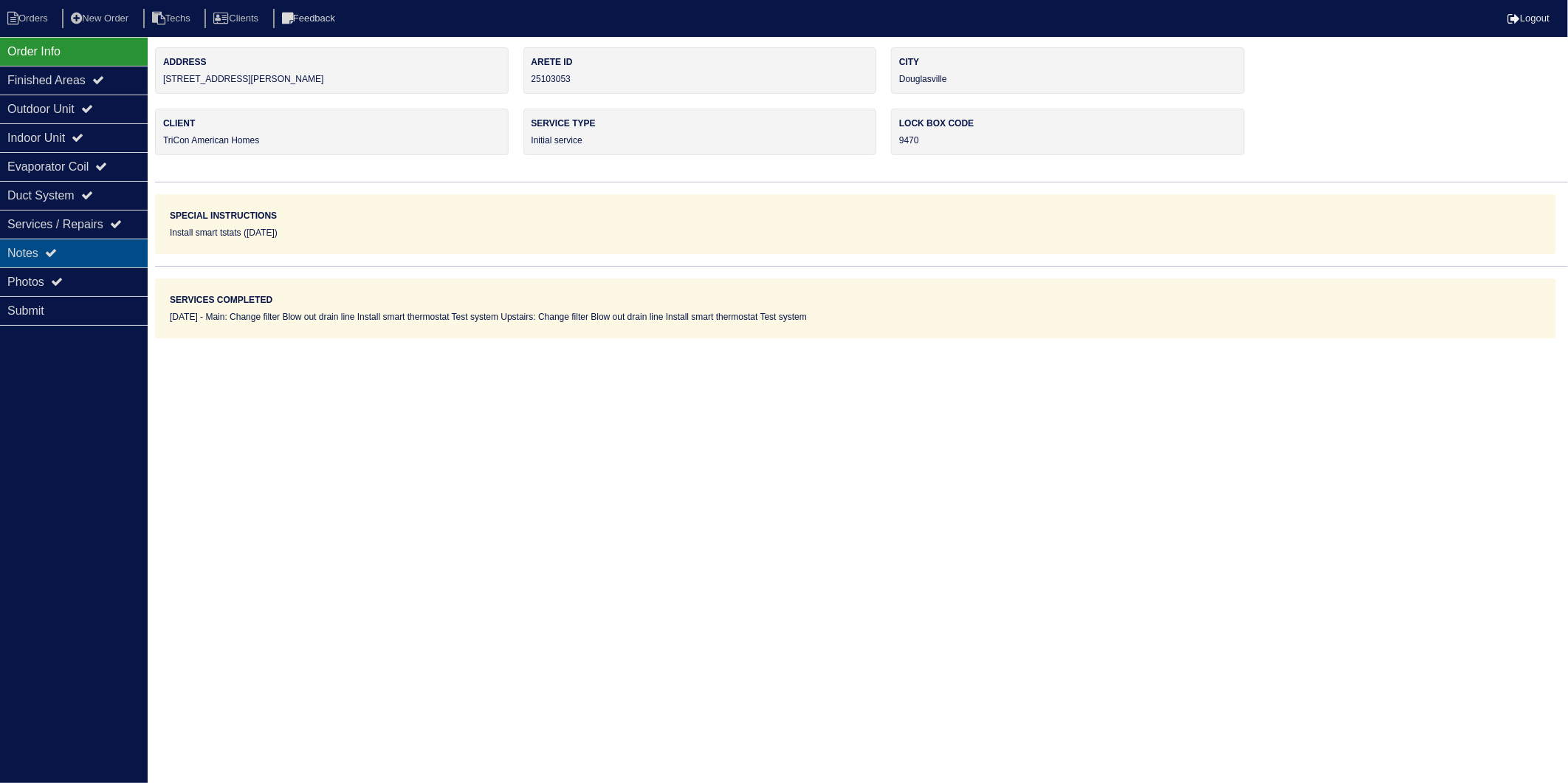
click at [39, 254] on div "Notes" at bounding box center [73, 253] width 148 height 29
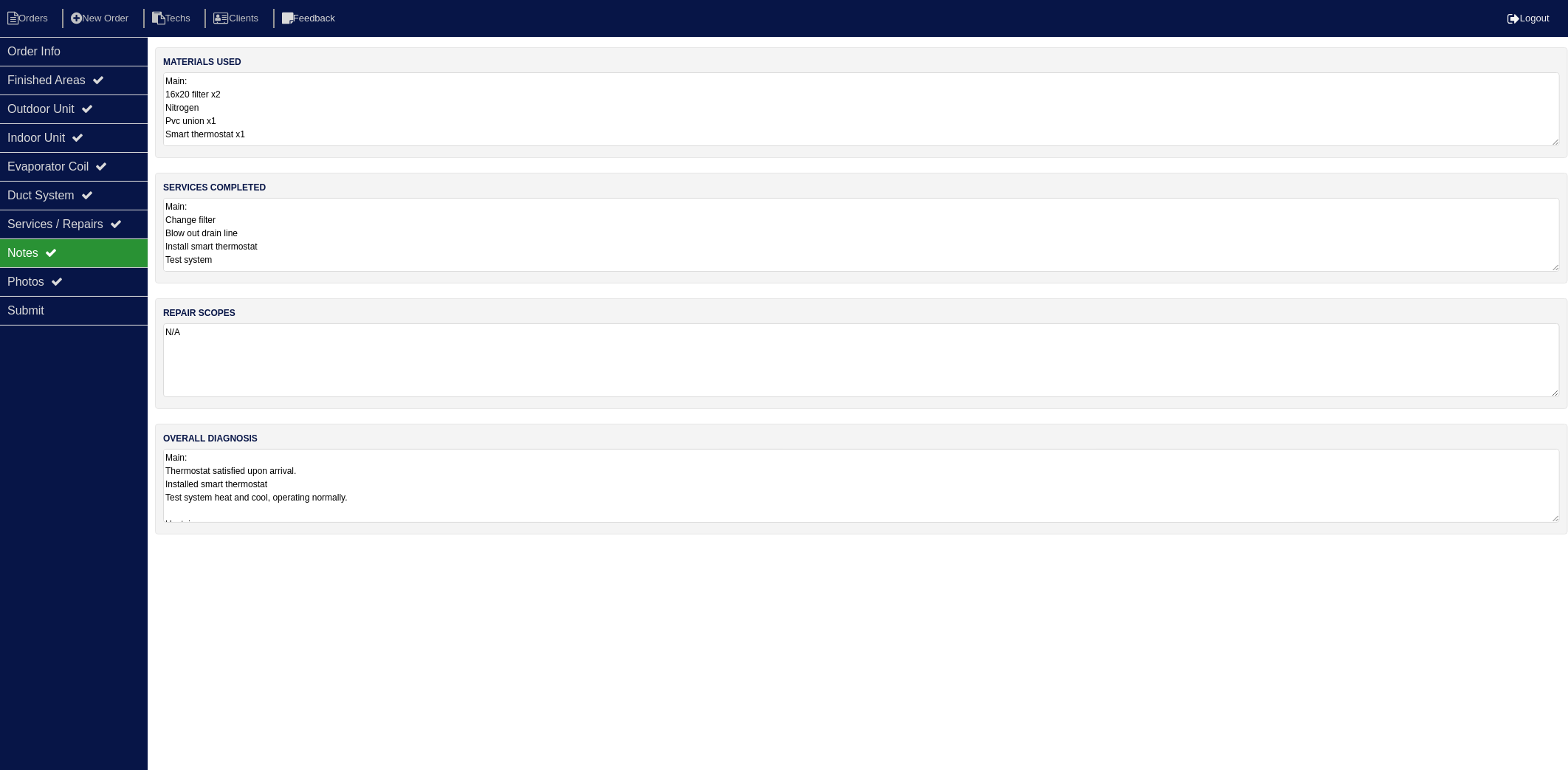
click at [278, 116] on textarea "Main: 16x20 filter x2 Nitrogen Pvc union x1 Smart thermostat x1 Upstairs: 16x20…" at bounding box center [861, 109] width 1397 height 73
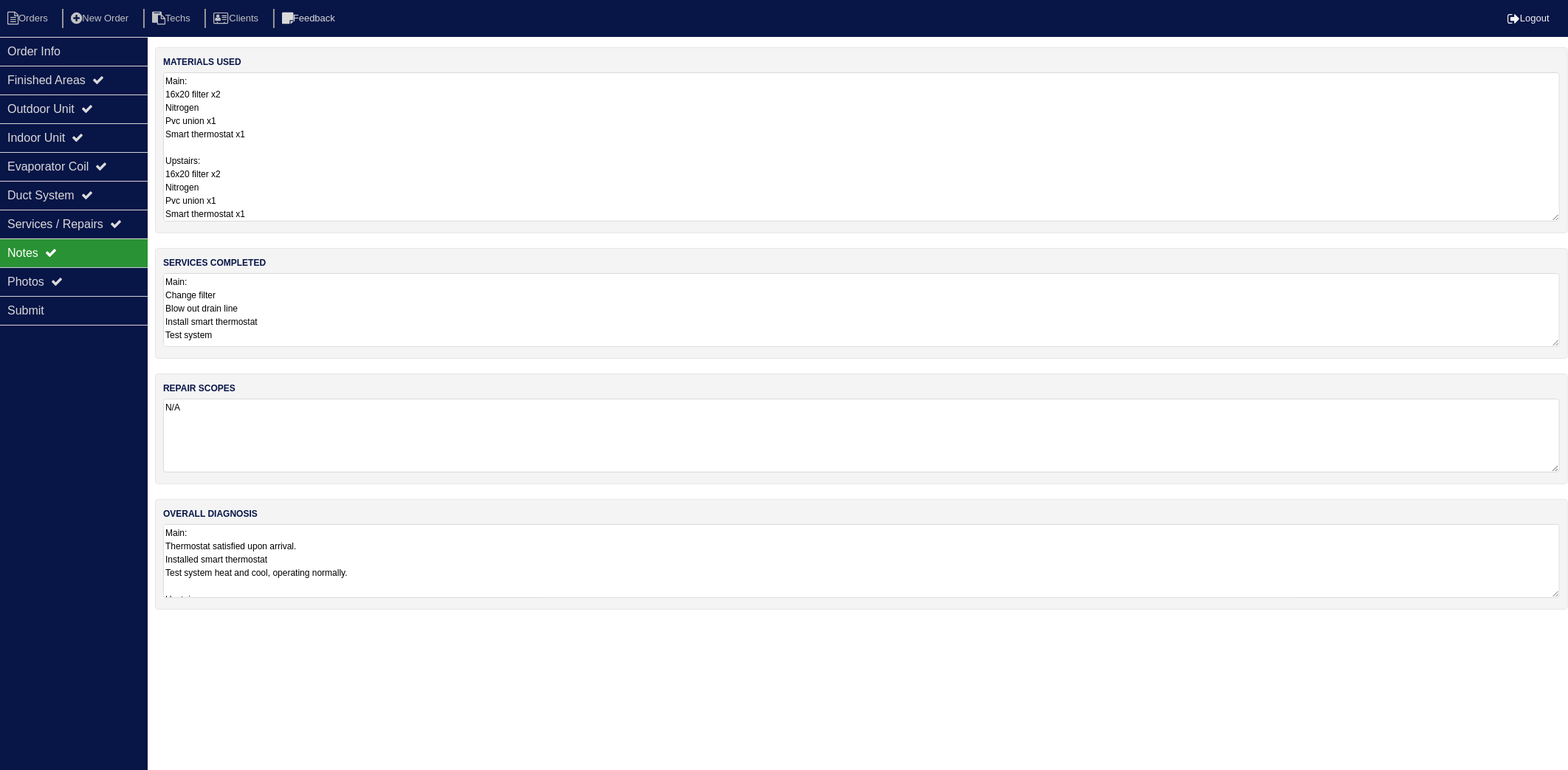
click at [307, 181] on textarea "Main: 16x20 filter x2 Nitrogen Pvc union x1 Smart thermostat x1 Upstairs: 16x20…" at bounding box center [861, 147] width 1397 height 150
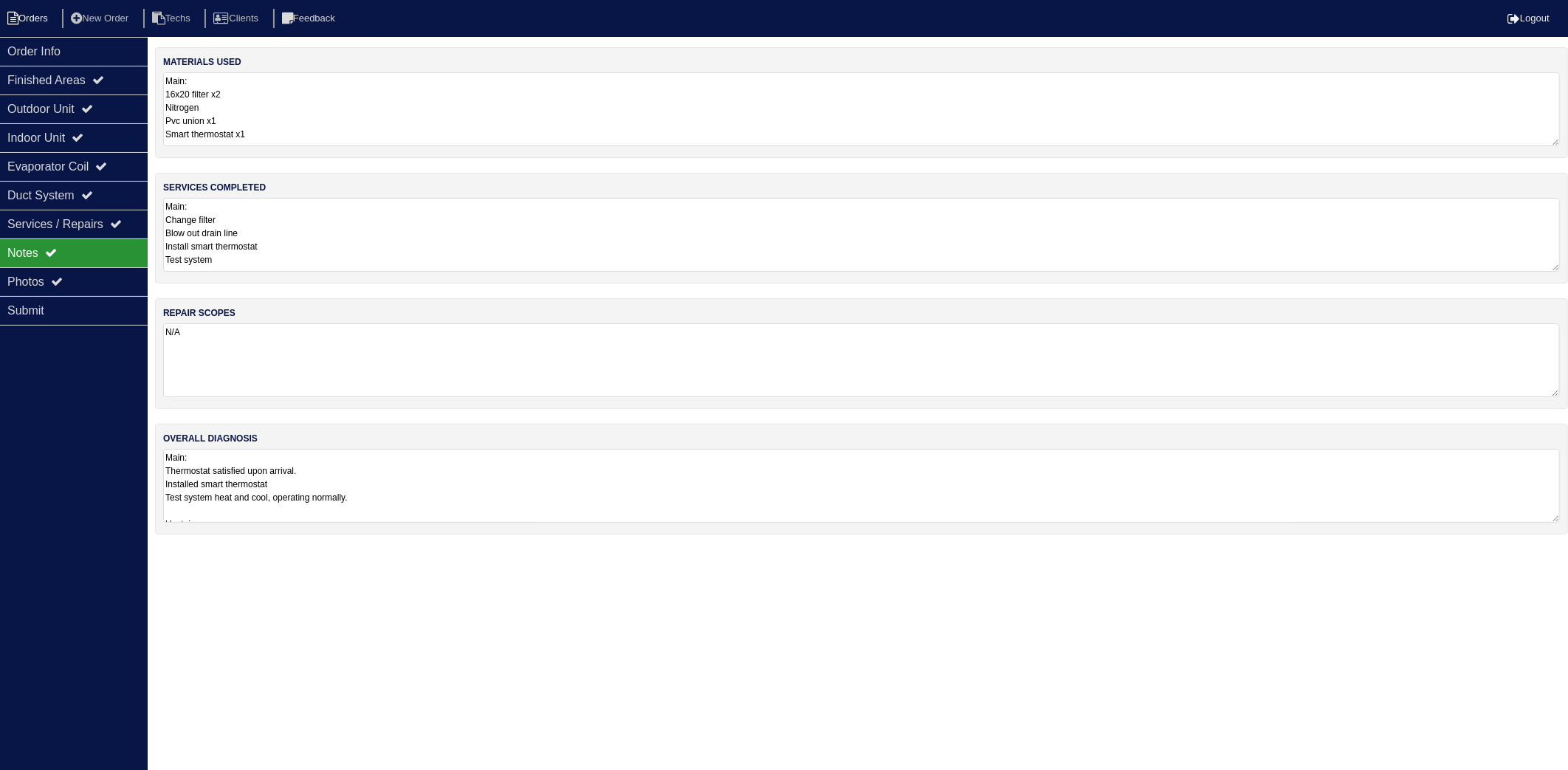
drag, startPoint x: 32, startPoint y: 18, endPoint x: 134, endPoint y: 25, distance: 102.2
click at [32, 18] on li "Orders" at bounding box center [30, 18] width 60 height 20
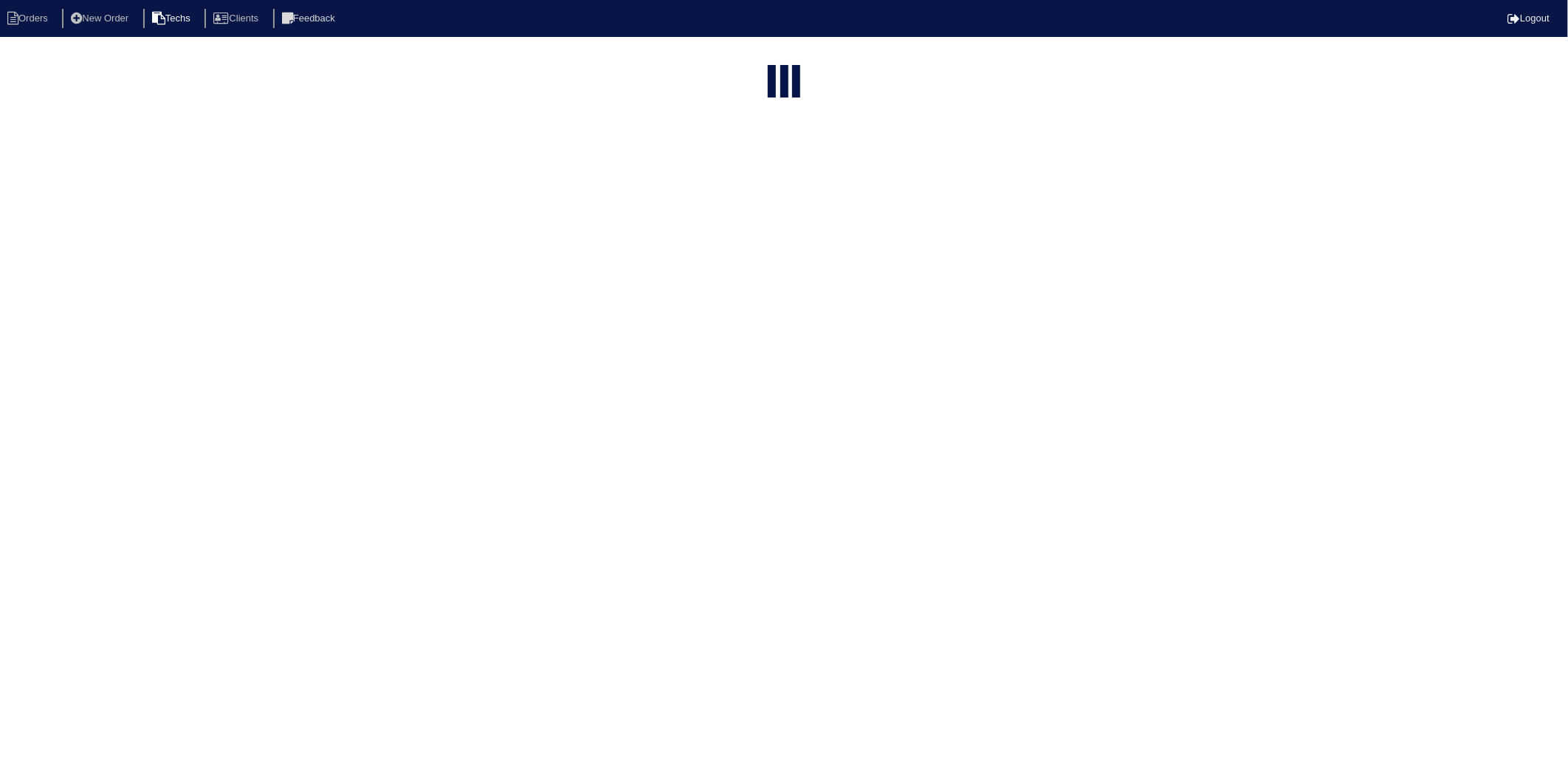
select select "15"
